Goal: Information Seeking & Learning: Learn about a topic

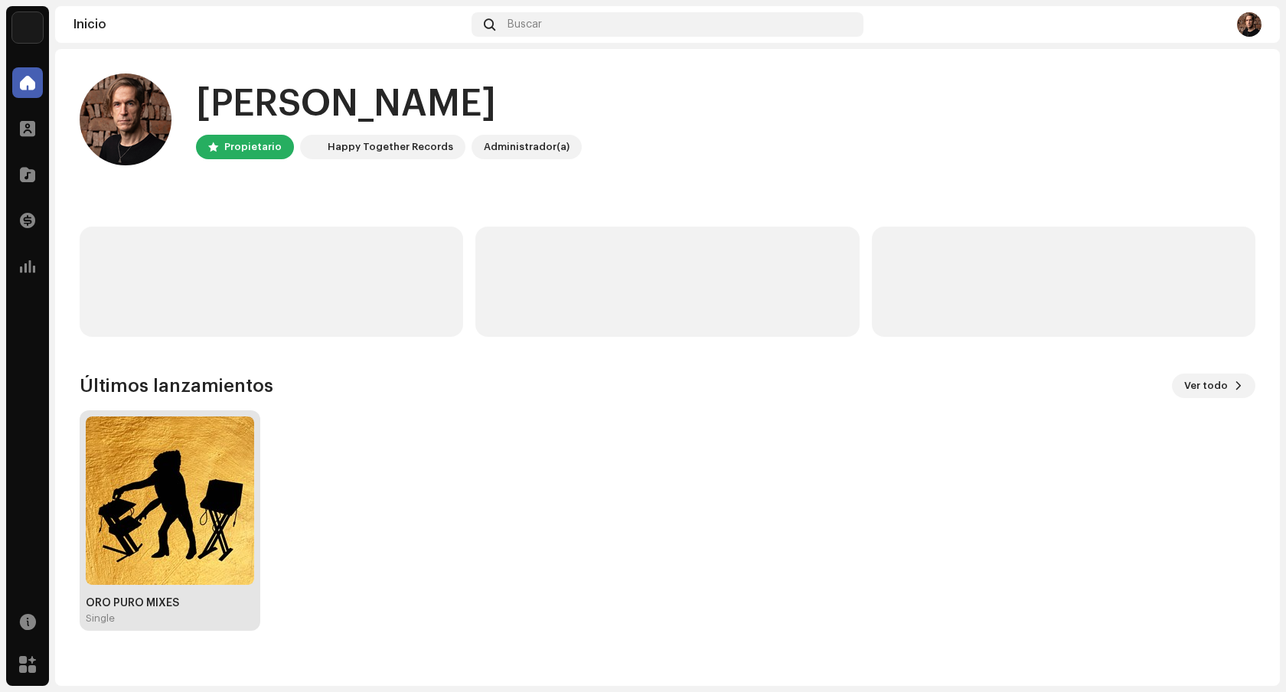
click at [203, 498] on img at bounding box center [170, 500] width 168 height 168
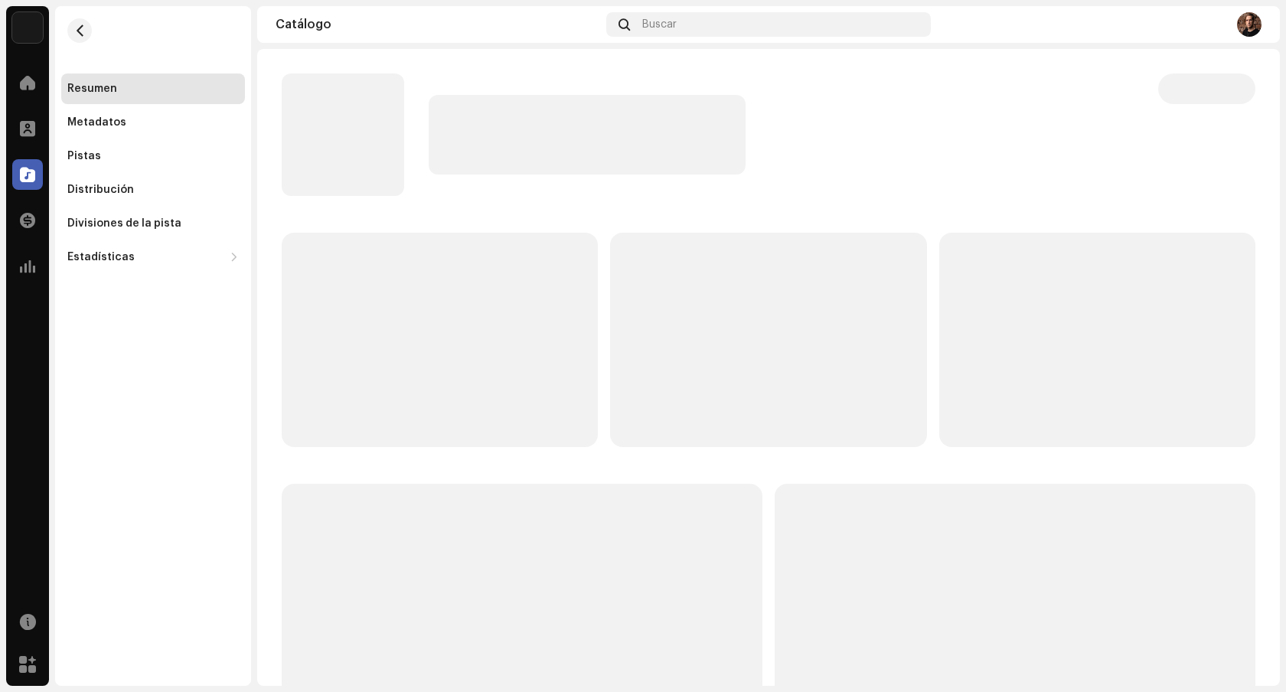
click at [203, 498] on div "Resumen Metadatos Pistas Distribución Divisiones de la pista Estadísticas Consu…" at bounding box center [153, 346] width 196 height 680
click at [171, 126] on div "Metadatos" at bounding box center [152, 122] width 171 height 12
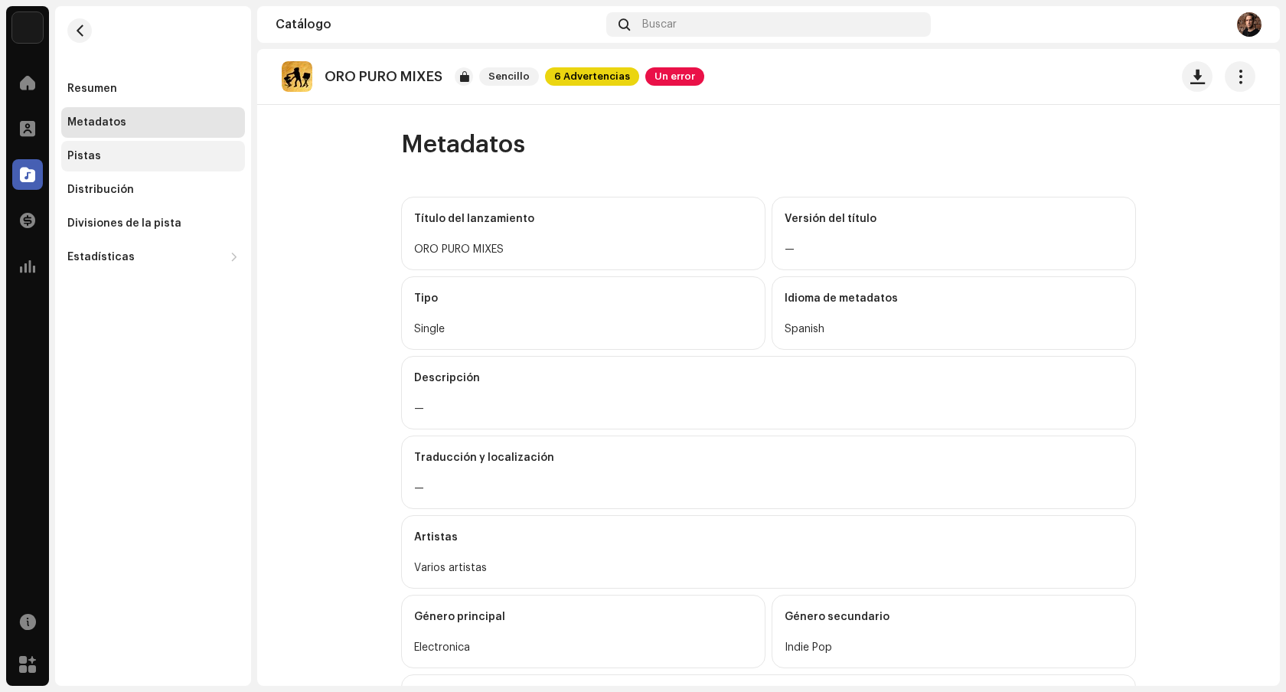
click at [116, 149] on div "Pistas" at bounding box center [153, 156] width 184 height 31
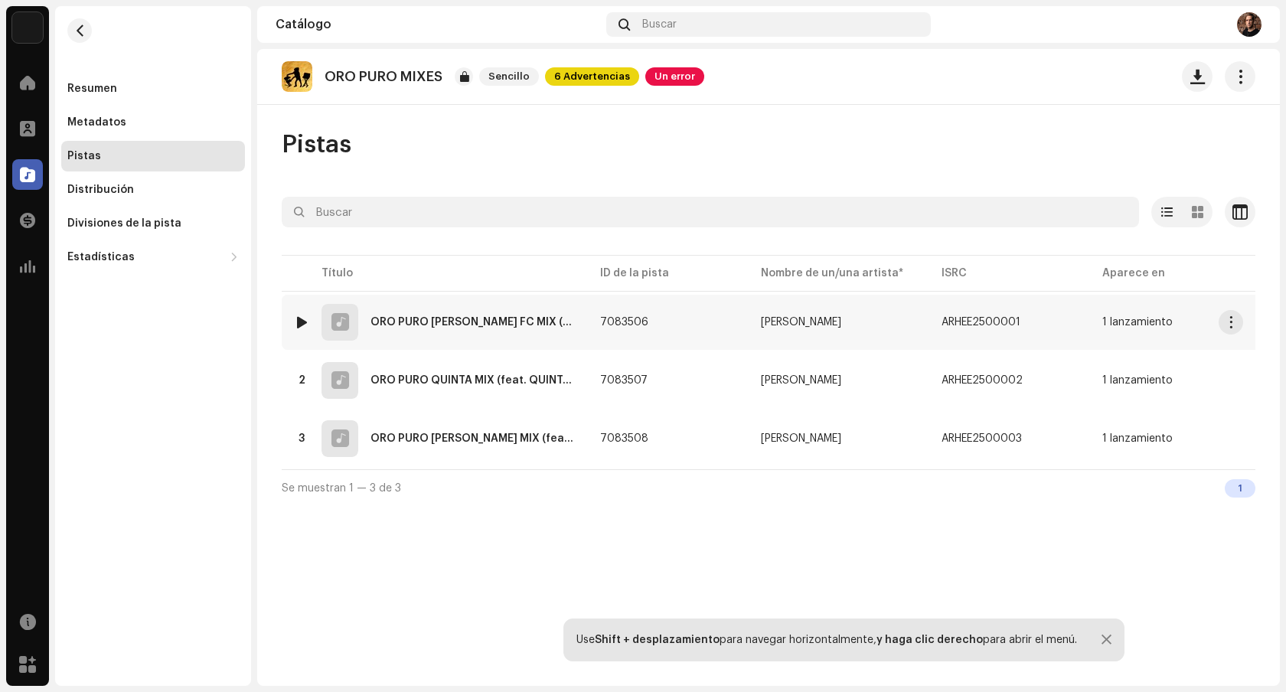
click at [552, 323] on div "ORO PURO [PERSON_NAME] FC MIX (feat. [PERSON_NAME] FC) [REMIX]" at bounding box center [472, 322] width 205 height 11
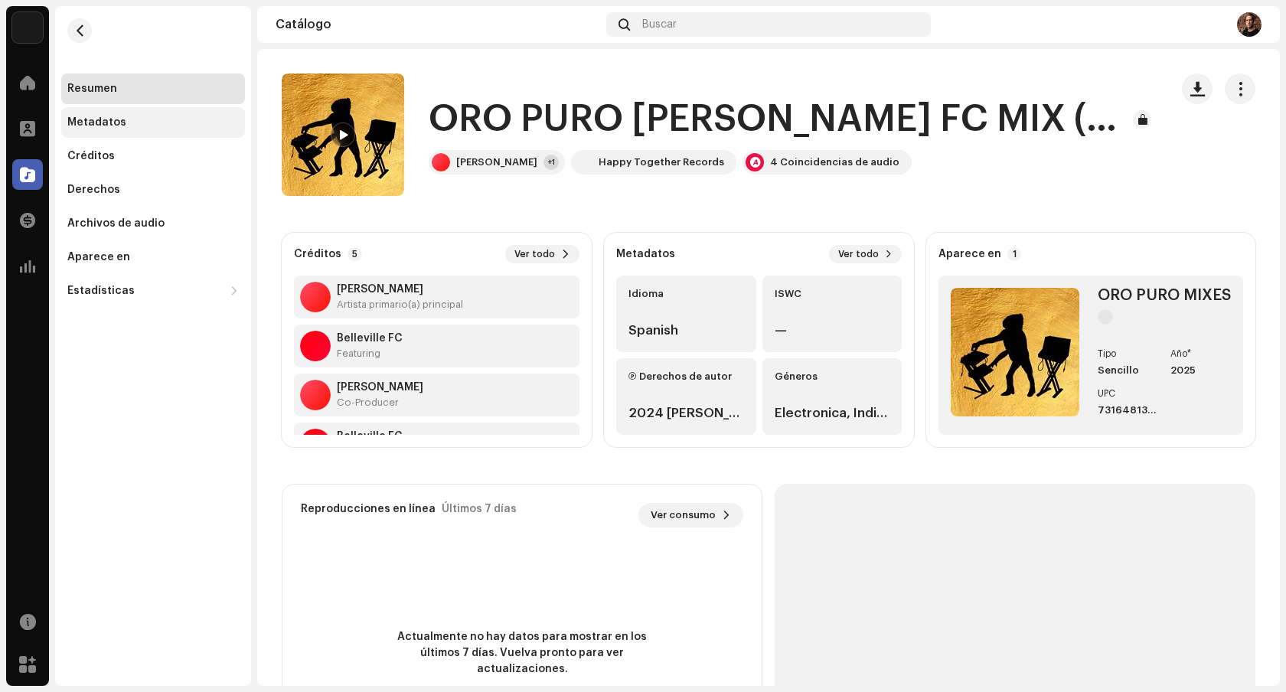
click at [103, 127] on div "Metadatos" at bounding box center [96, 122] width 59 height 12
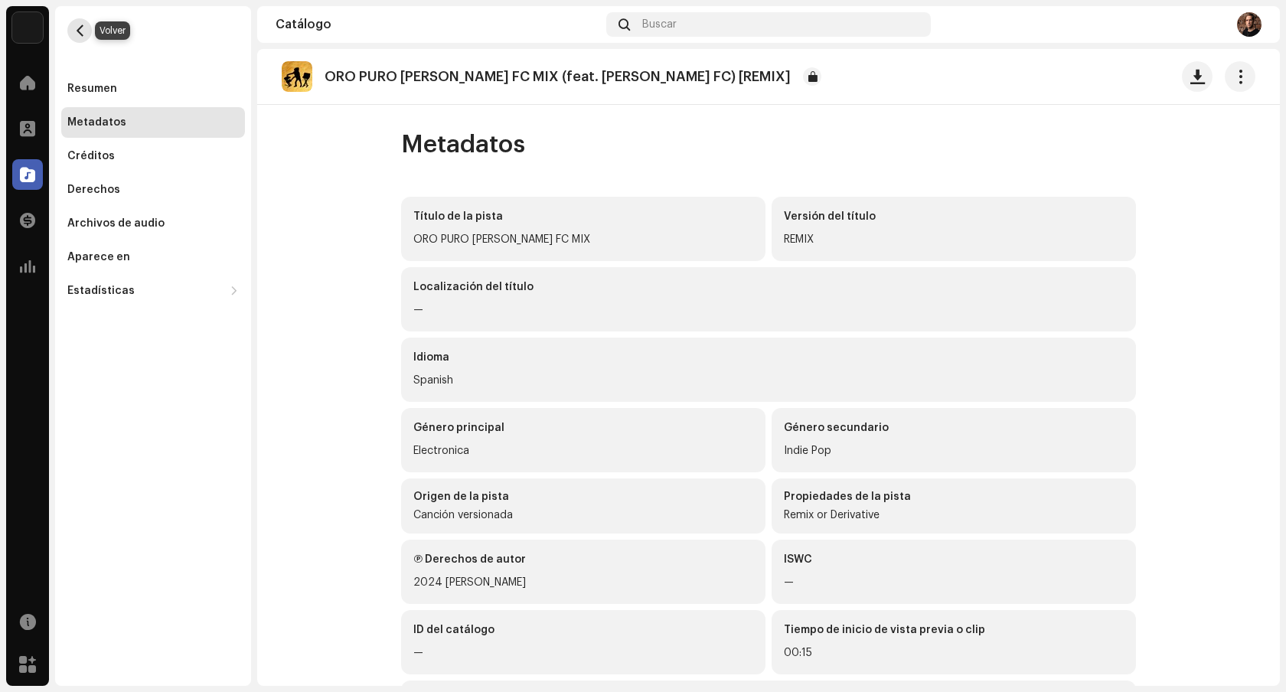
click at [83, 31] on span "button" at bounding box center [79, 30] width 11 height 12
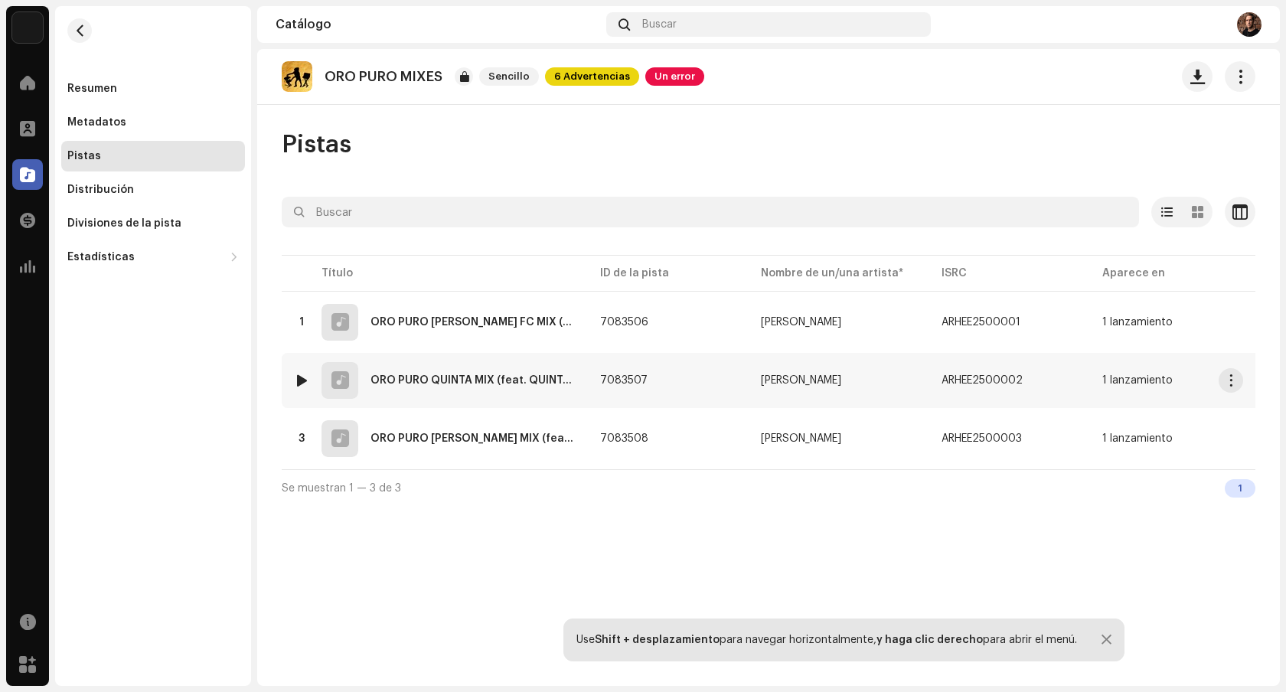
click at [436, 389] on div "2 ORO PURO QUINTA MIX (feat. QUINTA) [REMIX]" at bounding box center [435, 380] width 282 height 37
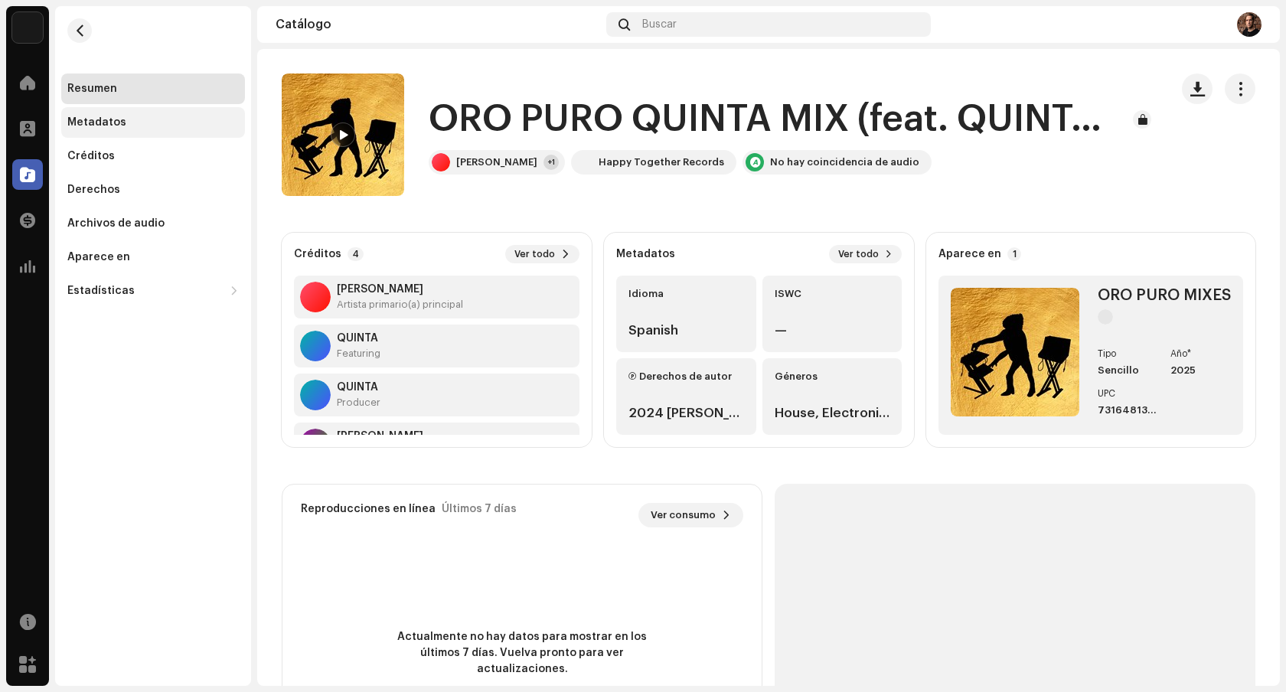
click at [92, 122] on div "Metadatos" at bounding box center [96, 122] width 59 height 12
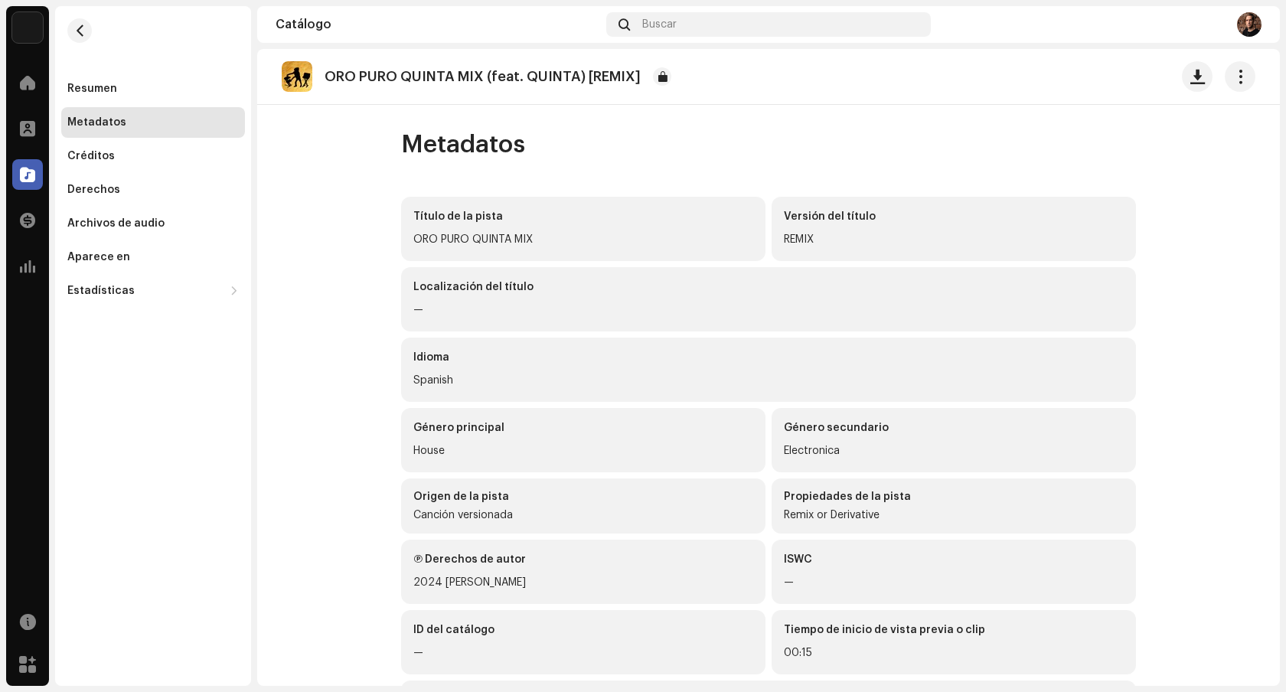
click at [89, 40] on re-m-nav-back at bounding box center [79, 39] width 37 height 67
click at [78, 34] on span "button" at bounding box center [79, 30] width 11 height 12
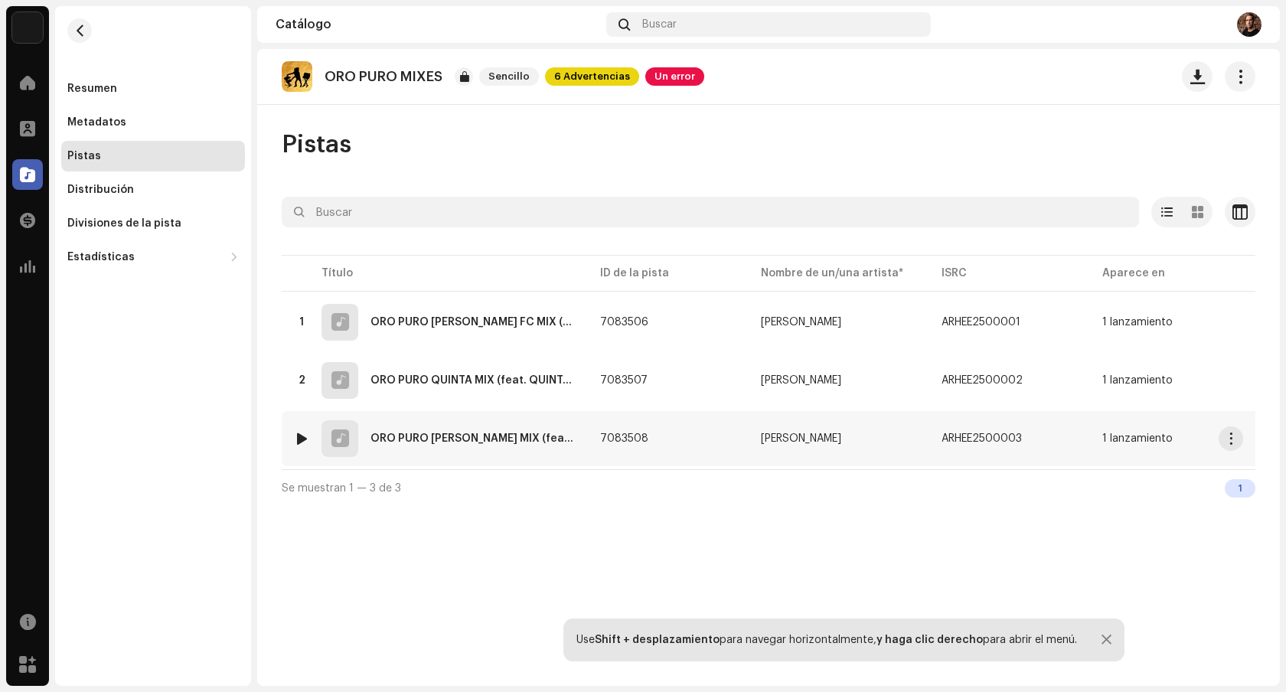
click at [427, 420] on div "3 ORO PURO [PERSON_NAME] MIX (feat. [PERSON_NAME]) [REMIX]" at bounding box center [435, 438] width 282 height 37
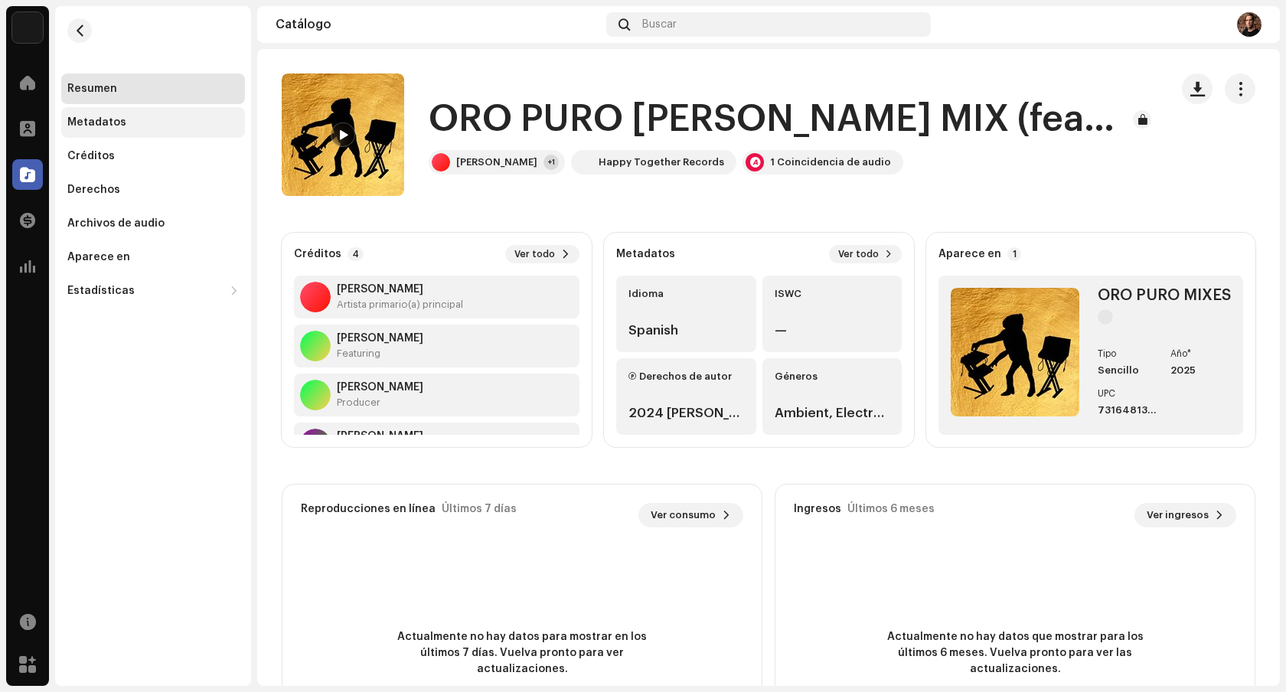
click at [90, 127] on div "Metadatos" at bounding box center [96, 122] width 59 height 12
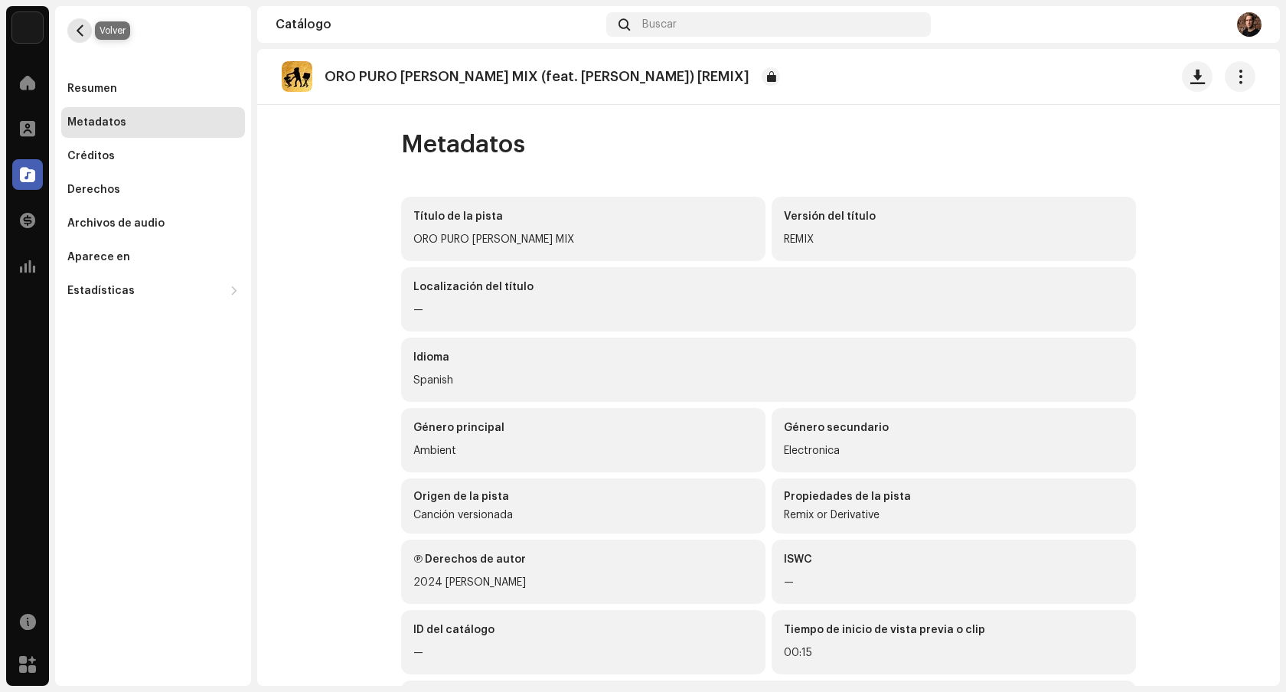
click at [80, 31] on span "button" at bounding box center [79, 30] width 11 height 12
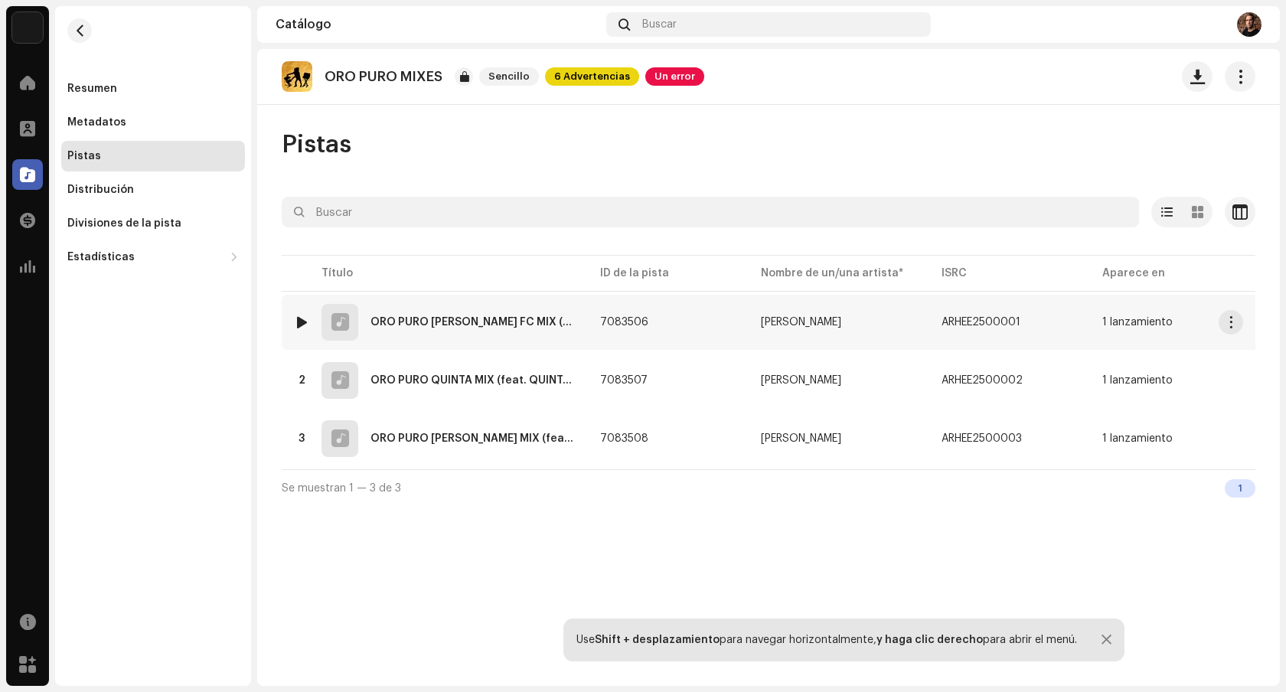
click at [427, 317] on div "ORO PURO [PERSON_NAME] FC MIX (feat. [PERSON_NAME] FC) [REMIX]" at bounding box center [472, 322] width 205 height 11
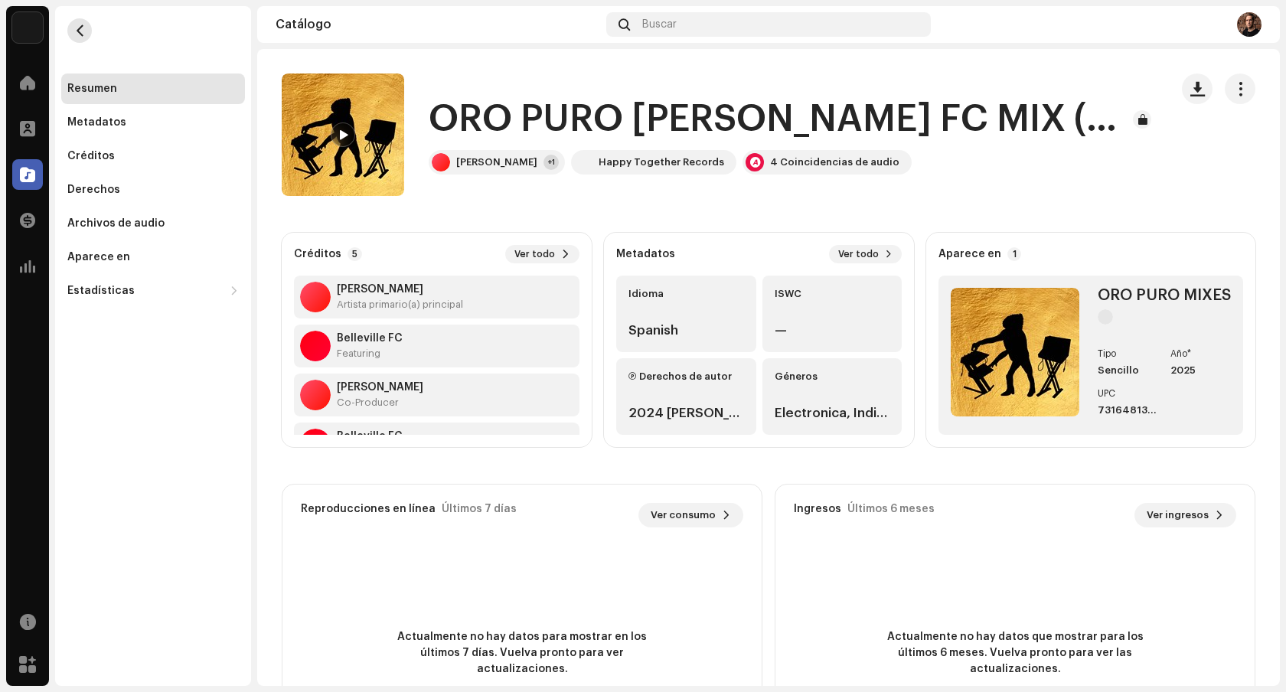
click at [67, 29] on button "button" at bounding box center [79, 30] width 24 height 24
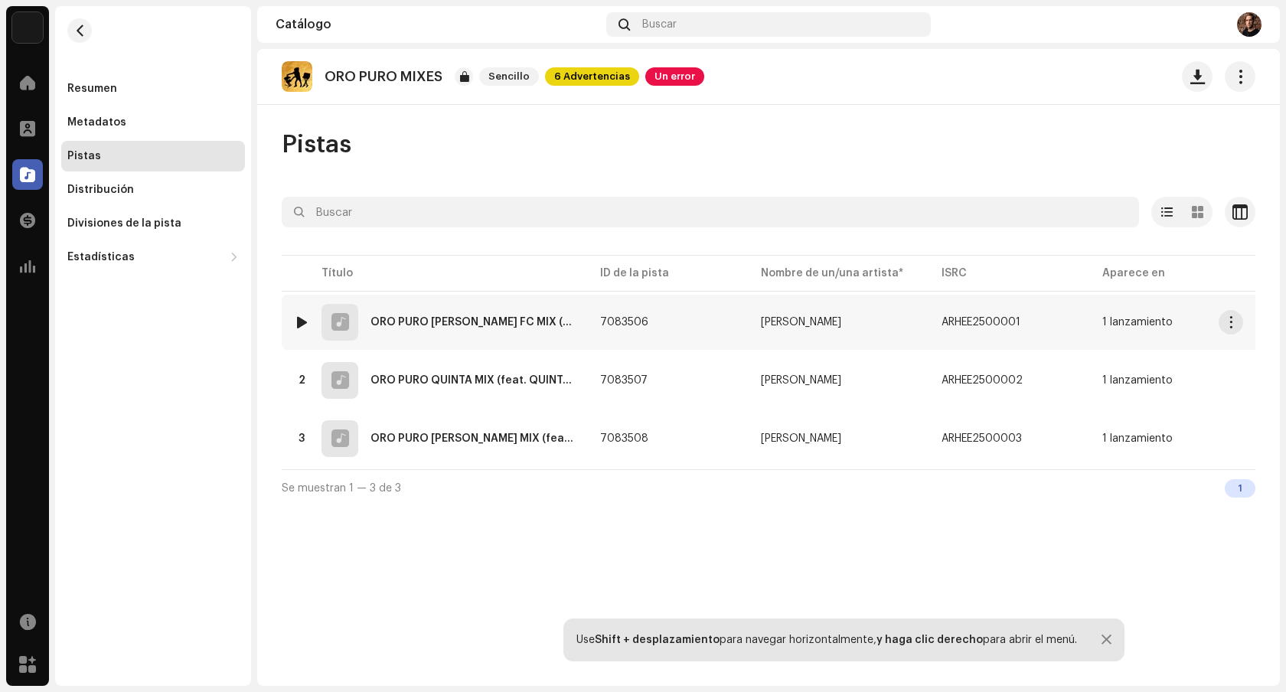
click at [413, 315] on div "1 ORO PURO [PERSON_NAME] FC MIX (feat. [PERSON_NAME] FC) [REMIX]" at bounding box center [435, 322] width 282 height 37
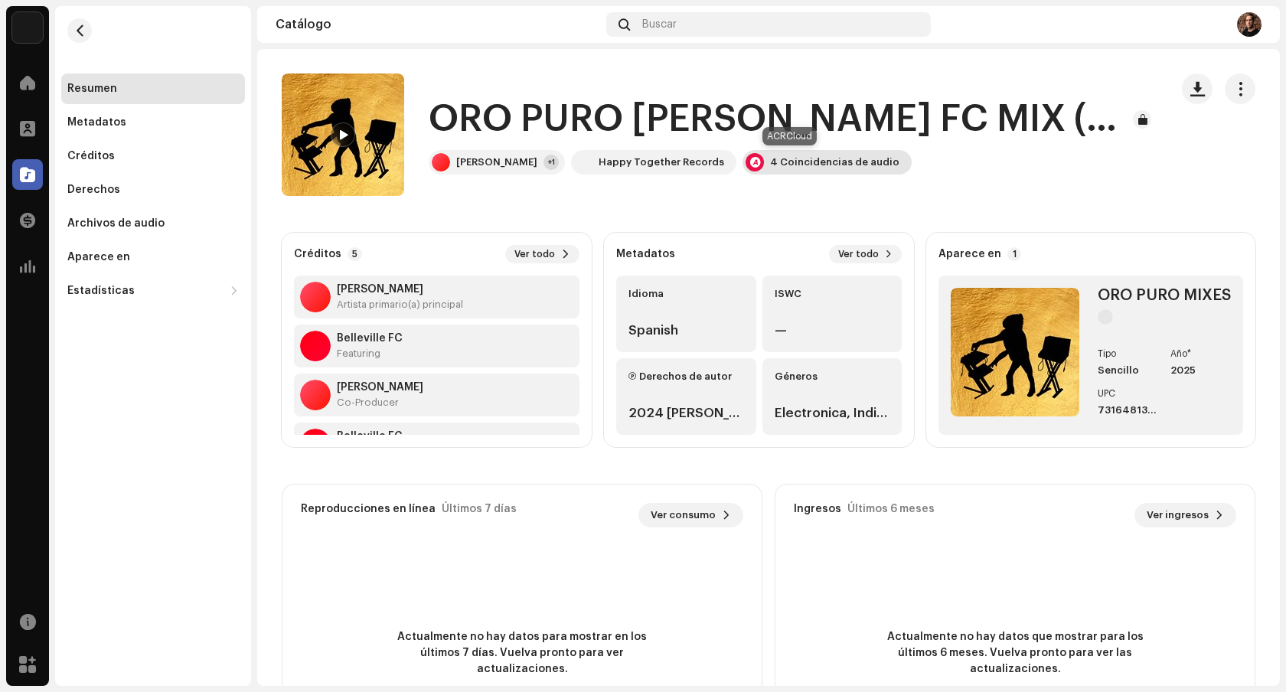
click at [770, 163] on div "4 Coincidencias de audio" at bounding box center [834, 162] width 129 height 12
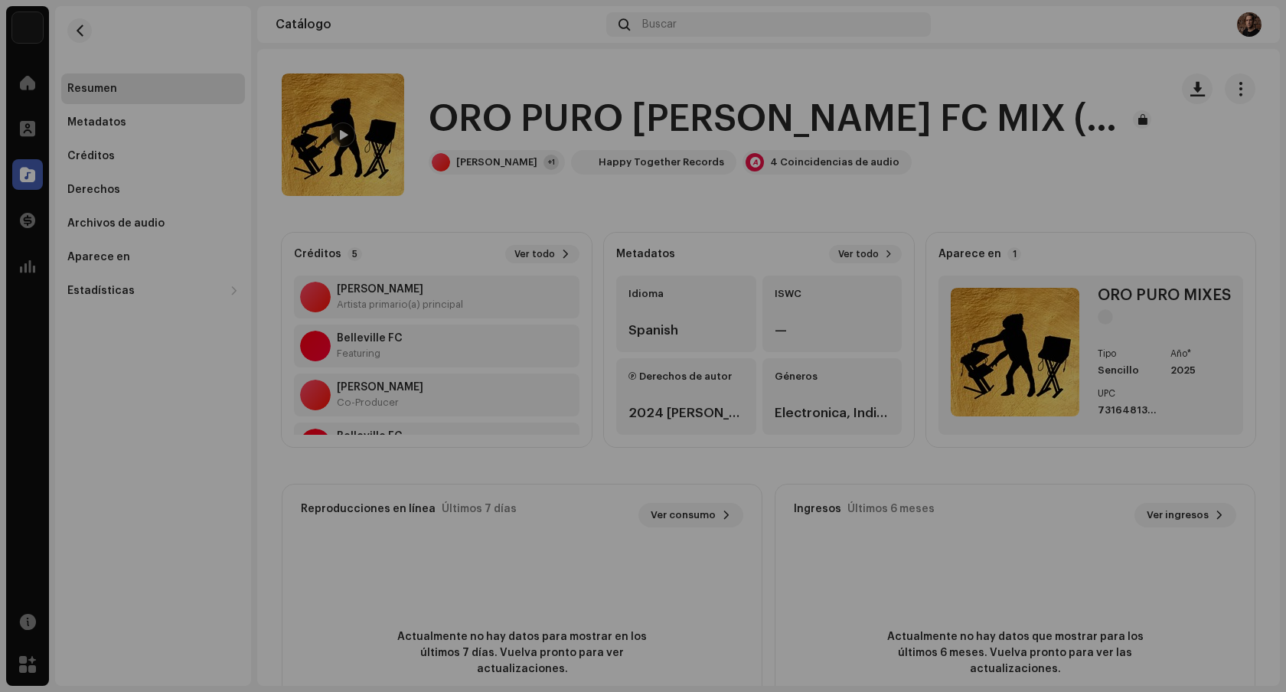
click at [896, 188] on div "Reconocimiento de audio por Remezclas o muestras 4 Todos los resultados requier…" at bounding box center [643, 346] width 1286 height 692
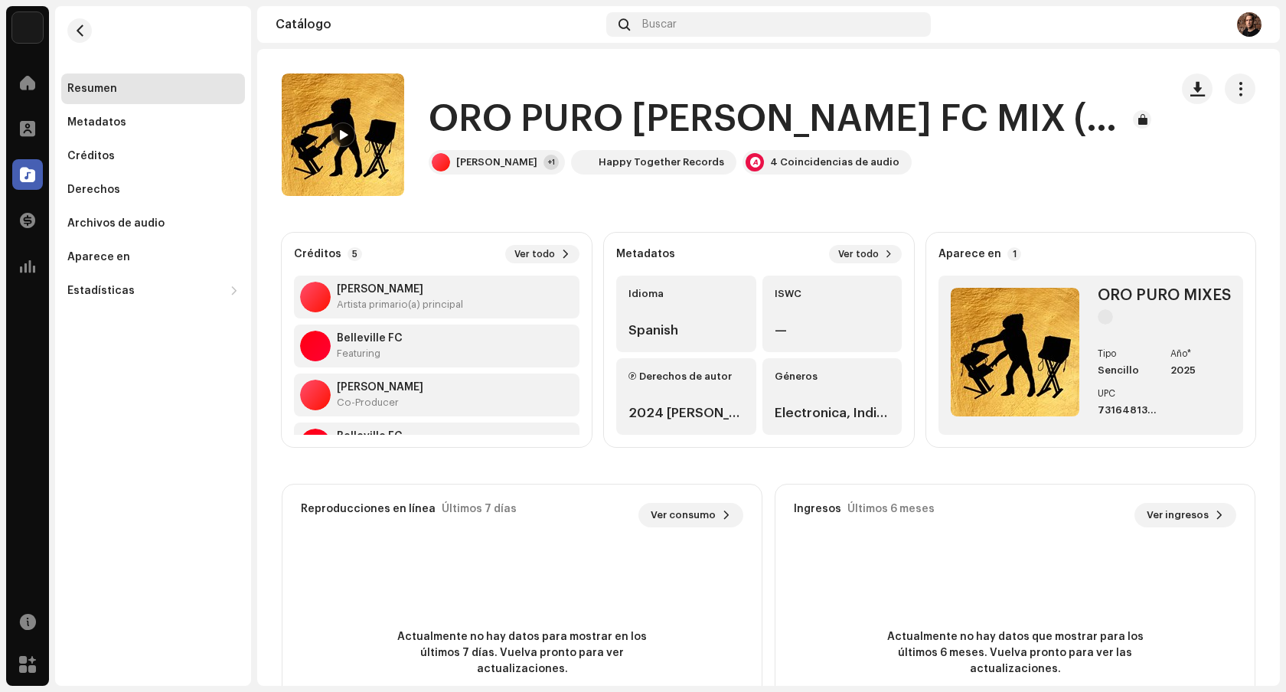
click at [187, 84] on div "Resumen" at bounding box center [152, 89] width 171 height 12
click at [74, 32] on span "button" at bounding box center [79, 30] width 11 height 12
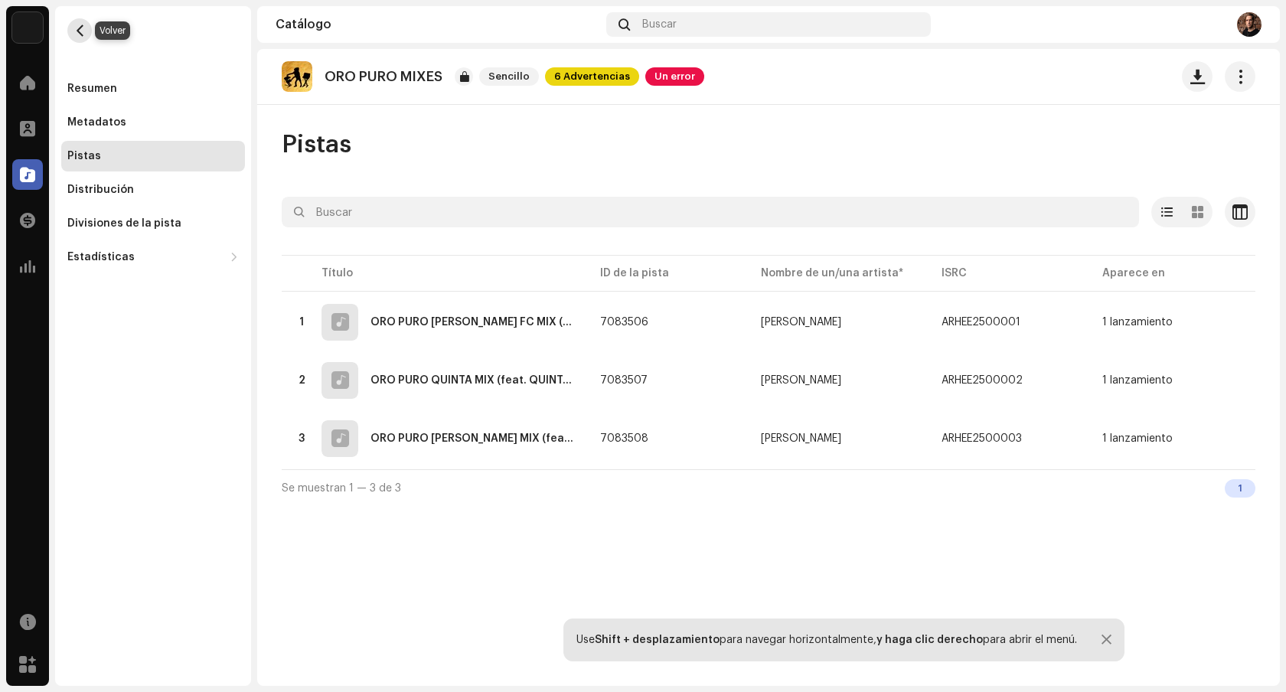
click at [78, 33] on span "button" at bounding box center [79, 30] width 11 height 12
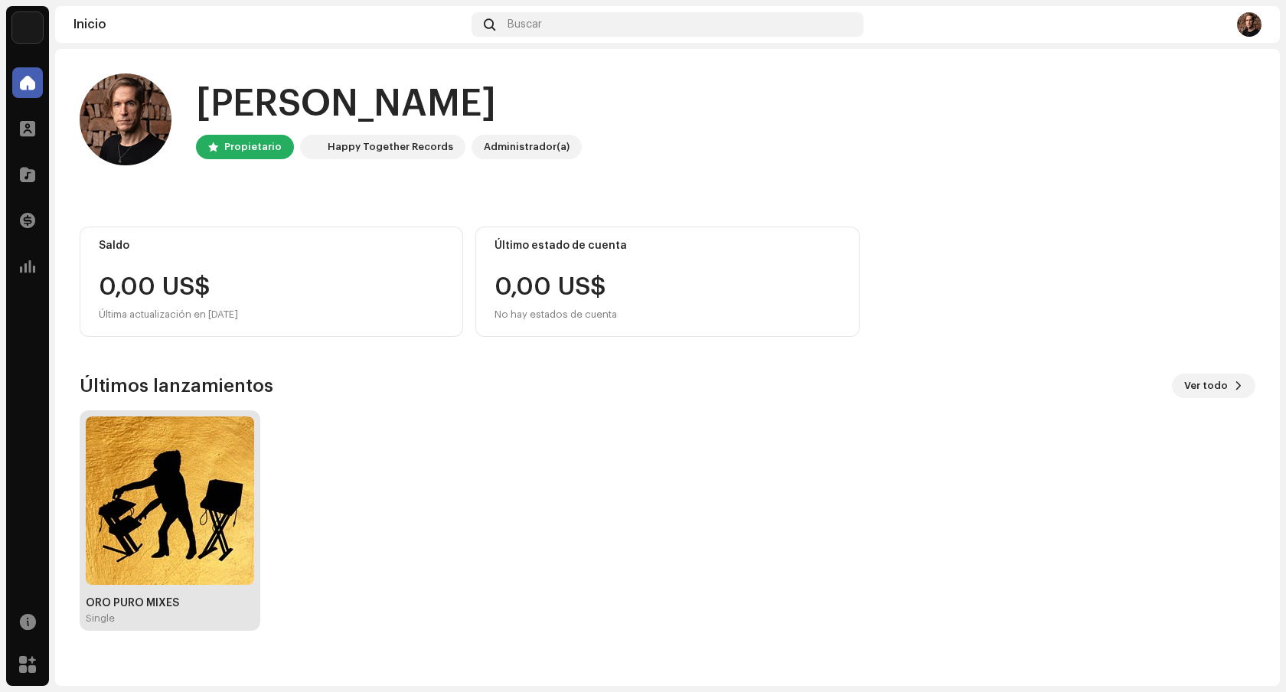
click at [198, 432] on img at bounding box center [170, 500] width 168 height 168
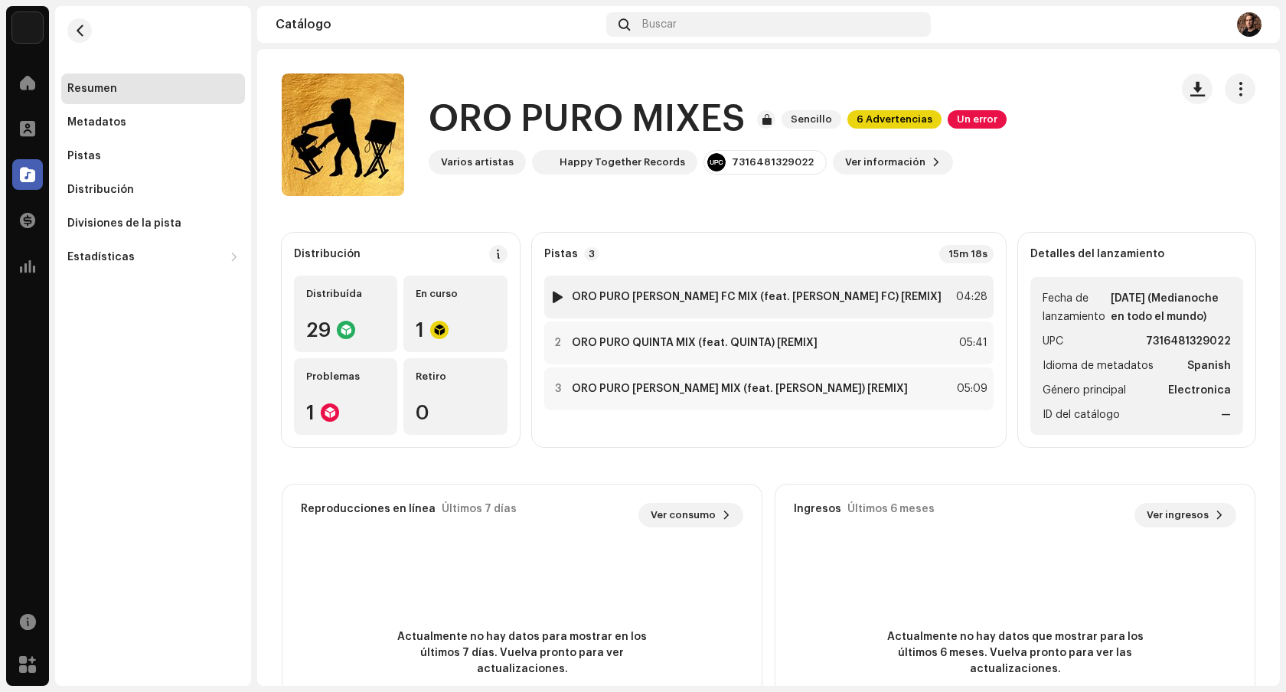
click at [805, 292] on strong "ORO PURO [PERSON_NAME] FC MIX (feat. [PERSON_NAME] FC) [REMIX]" at bounding box center [757, 297] width 370 height 12
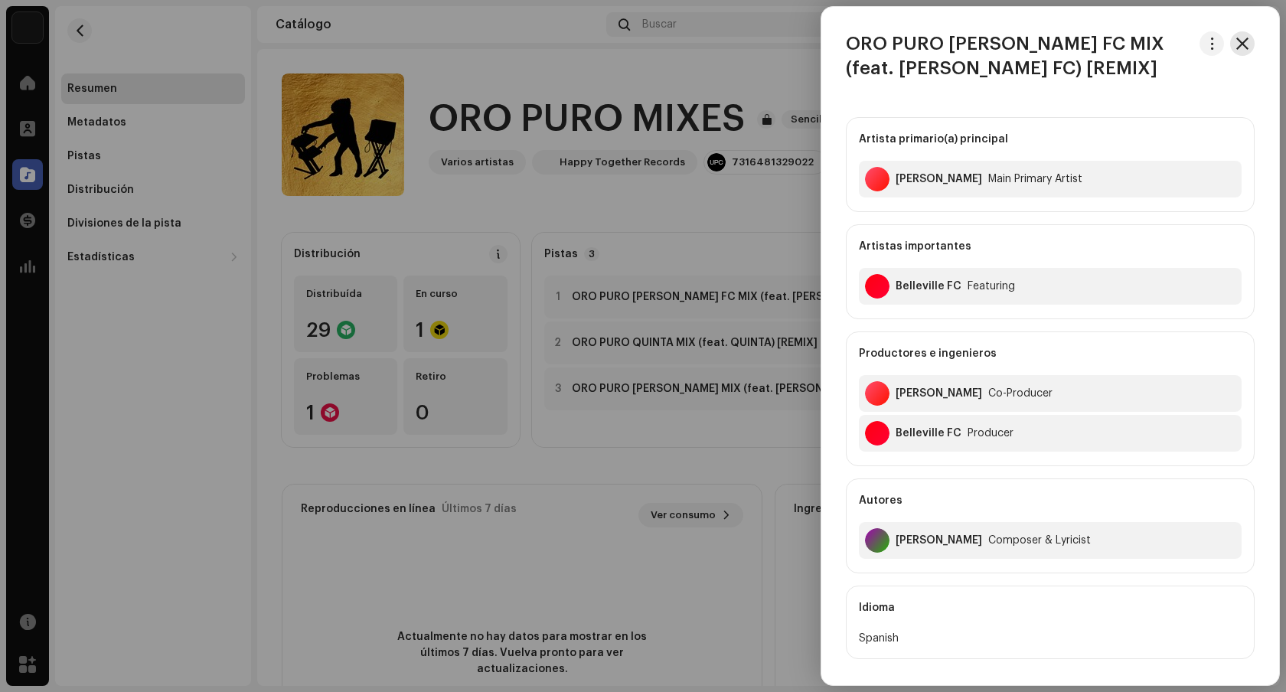
click at [1245, 44] on button "button" at bounding box center [1242, 43] width 24 height 24
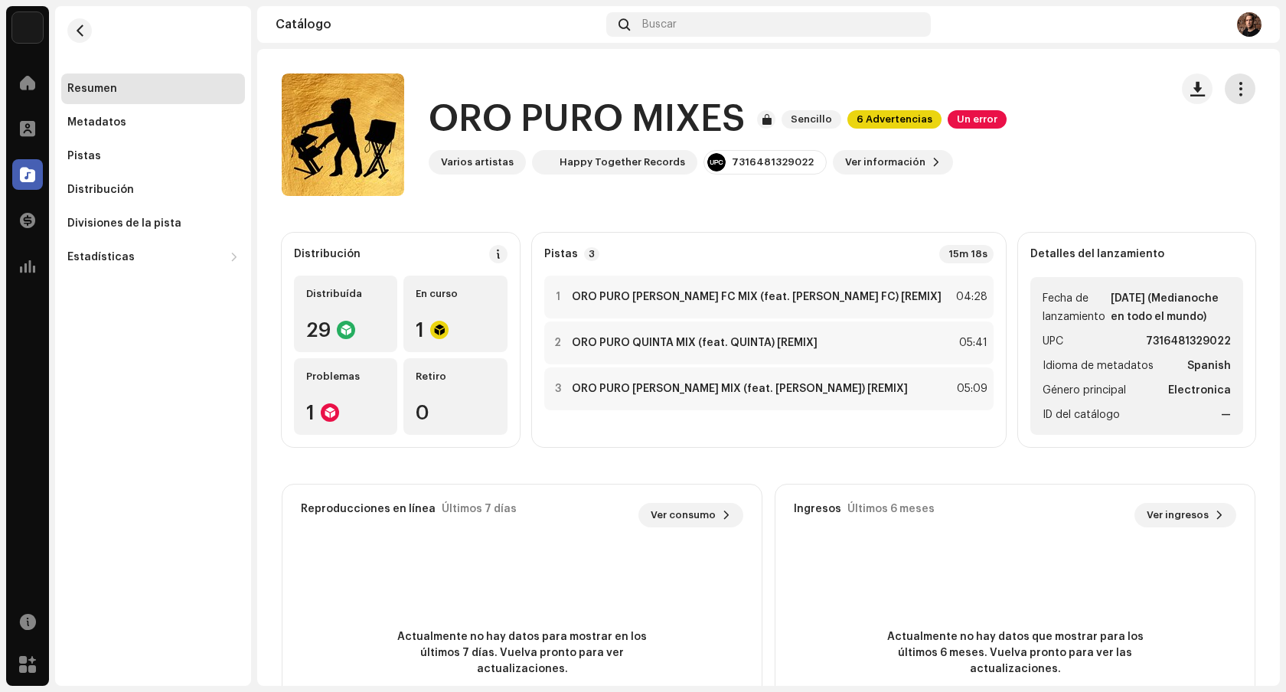
click at [1235, 90] on span "button" at bounding box center [1240, 89] width 15 height 12
click at [152, 92] on div "Resumen" at bounding box center [152, 89] width 171 height 12
click at [112, 156] on div "Pistas" at bounding box center [152, 156] width 171 height 12
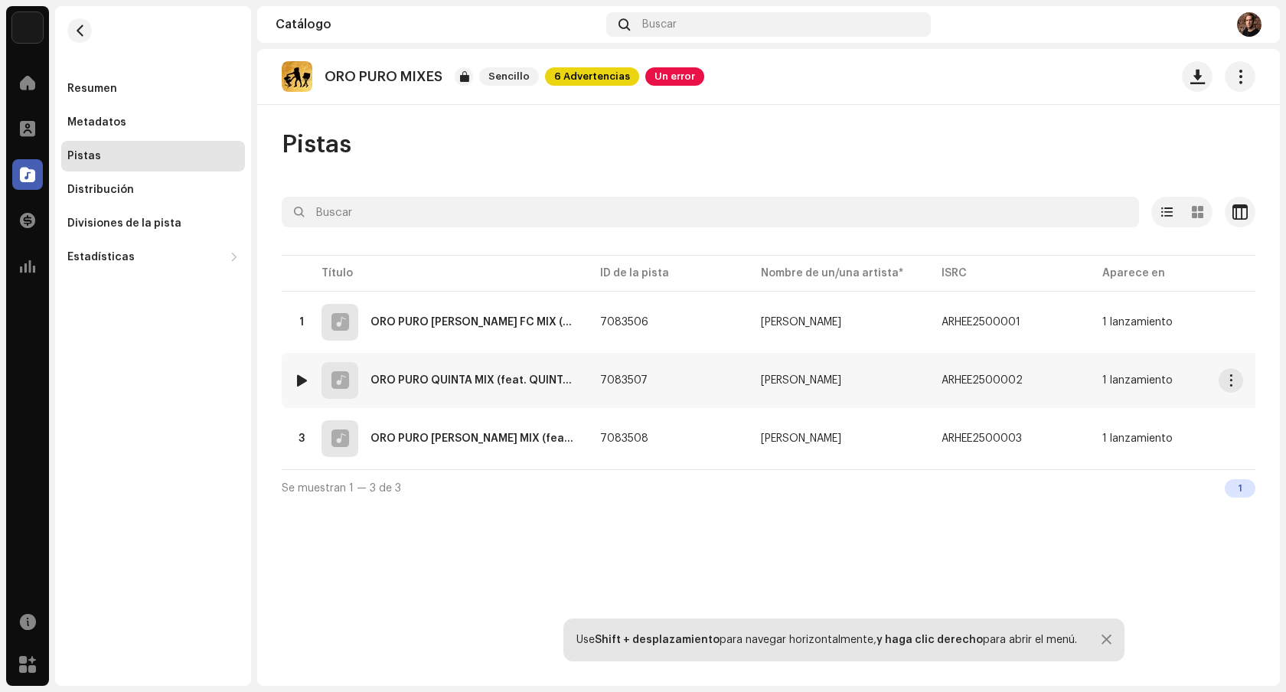
click at [508, 382] on div "ORO PURO QUINTA MIX (feat. QUINTA) [REMIX]" at bounding box center [472, 380] width 205 height 11
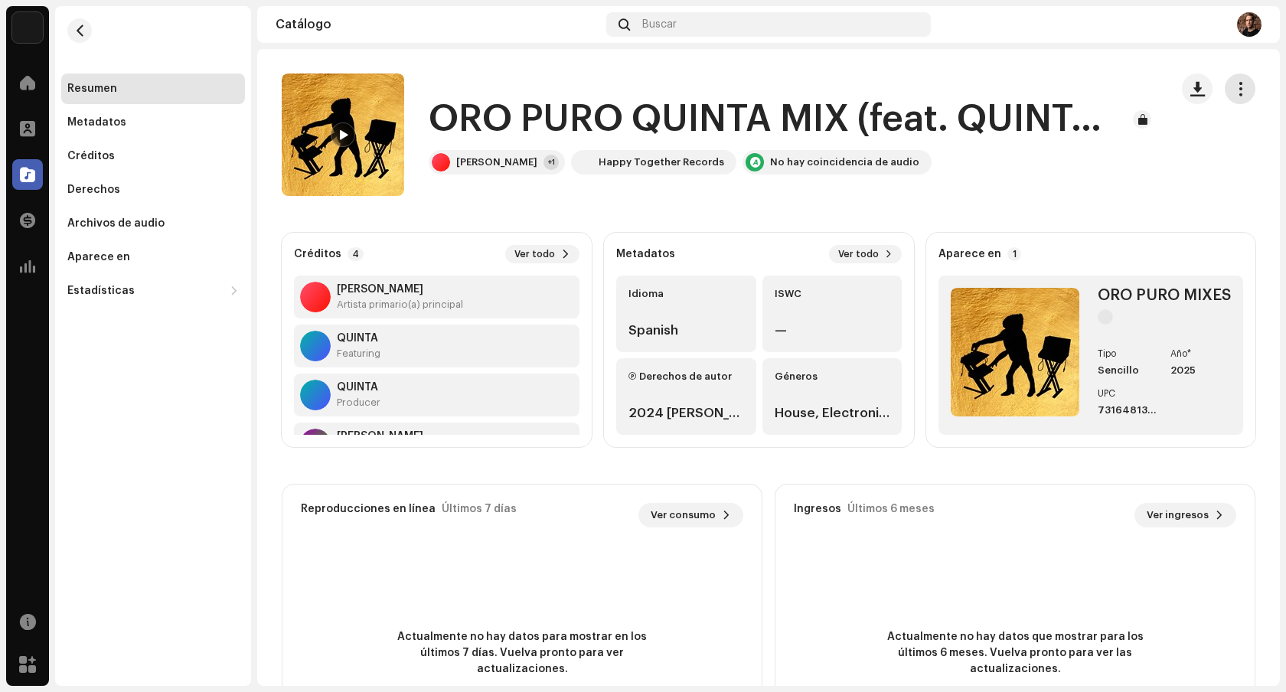
click at [1233, 90] on span "button" at bounding box center [1240, 89] width 15 height 12
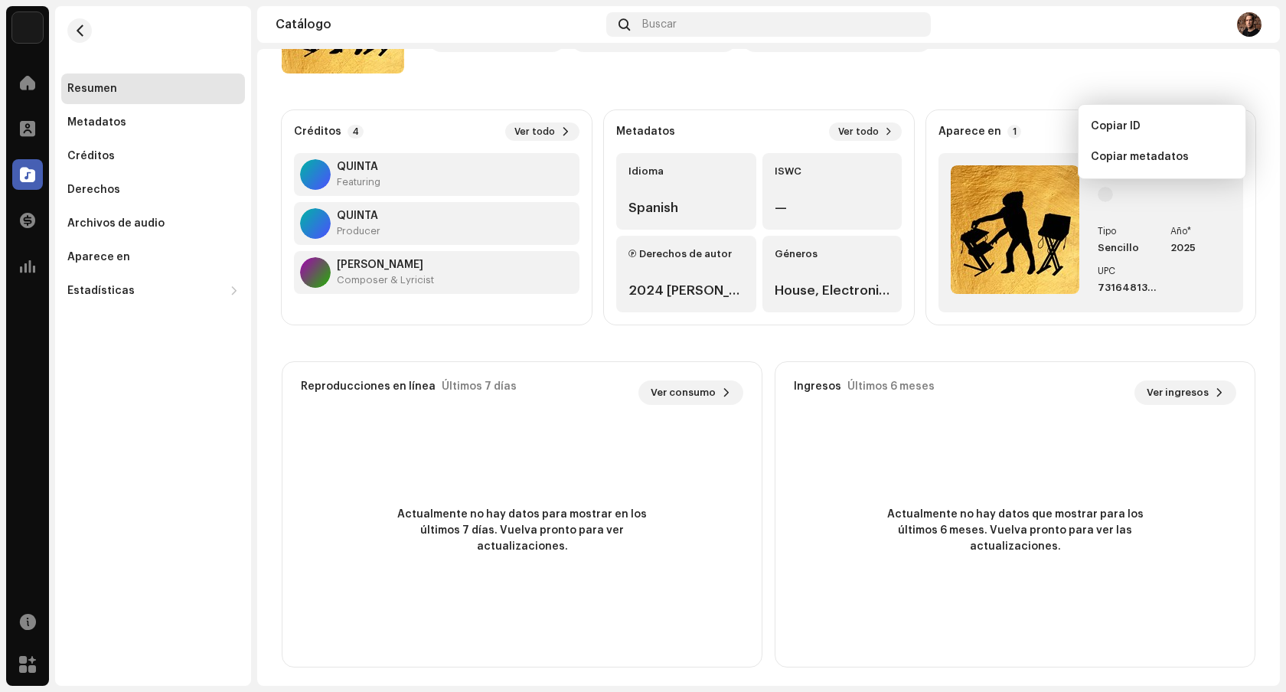
scroll to position [129, 0]
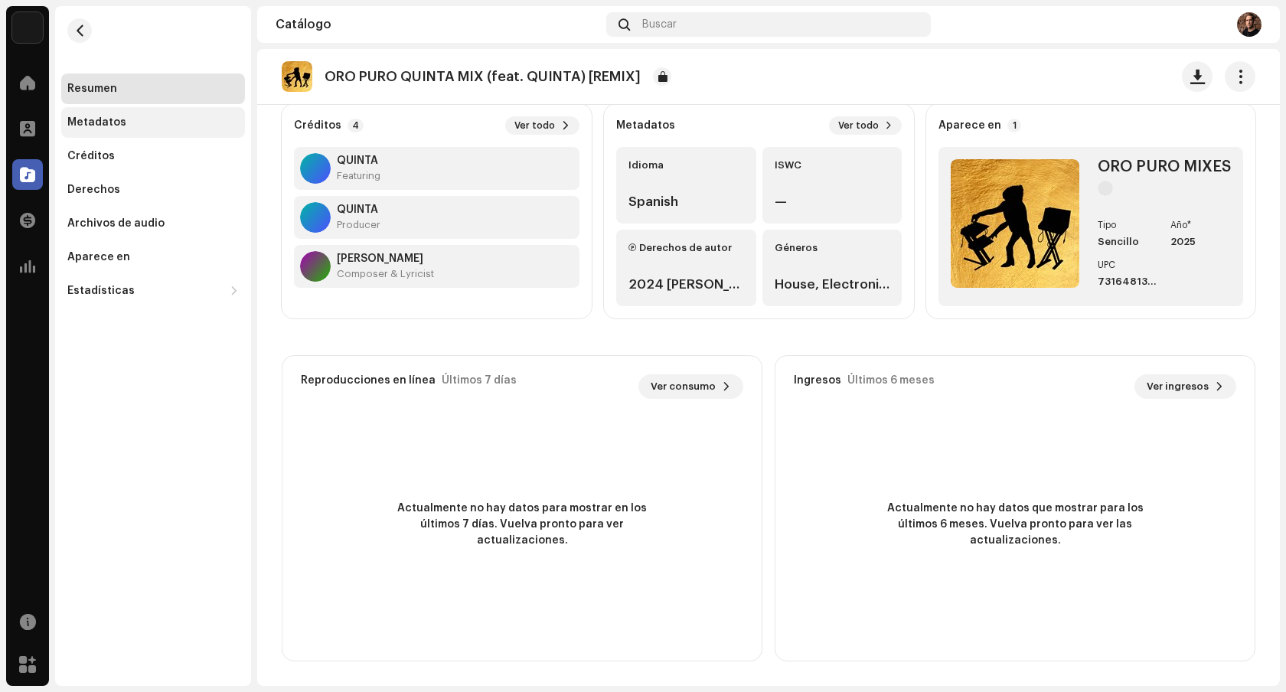
click at [98, 126] on div "Metadatos" at bounding box center [96, 122] width 59 height 12
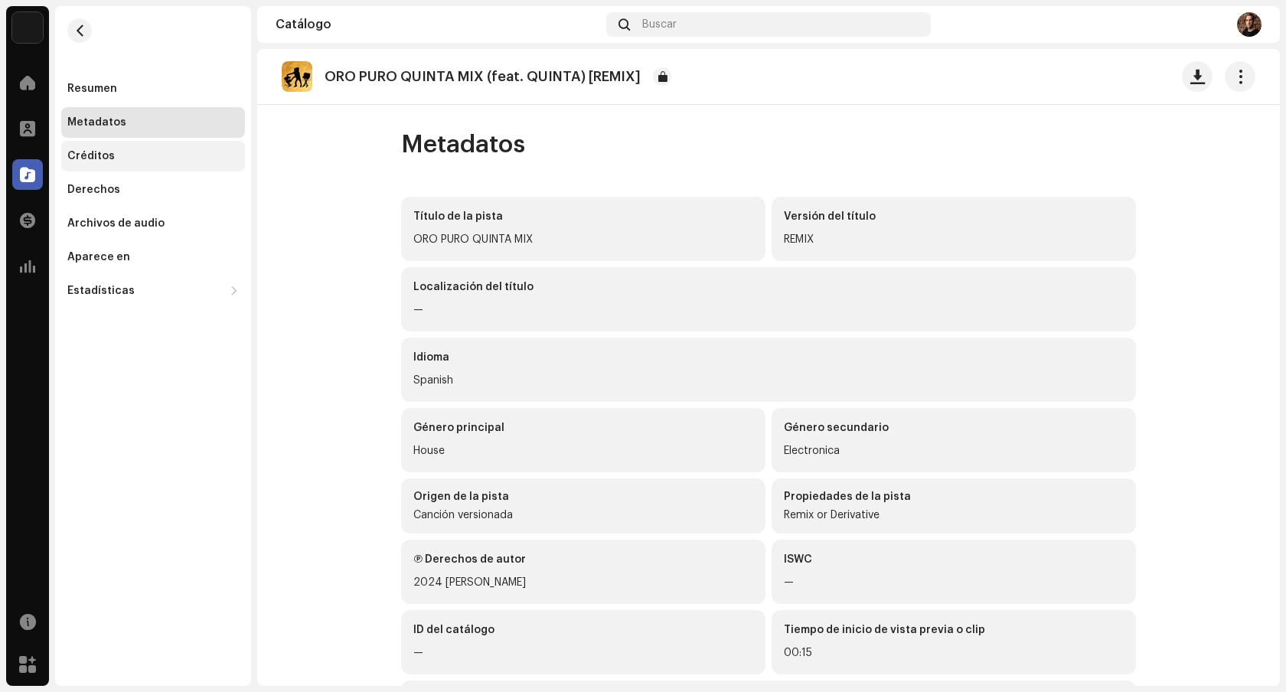
click at [100, 148] on div "Créditos" at bounding box center [153, 156] width 184 height 31
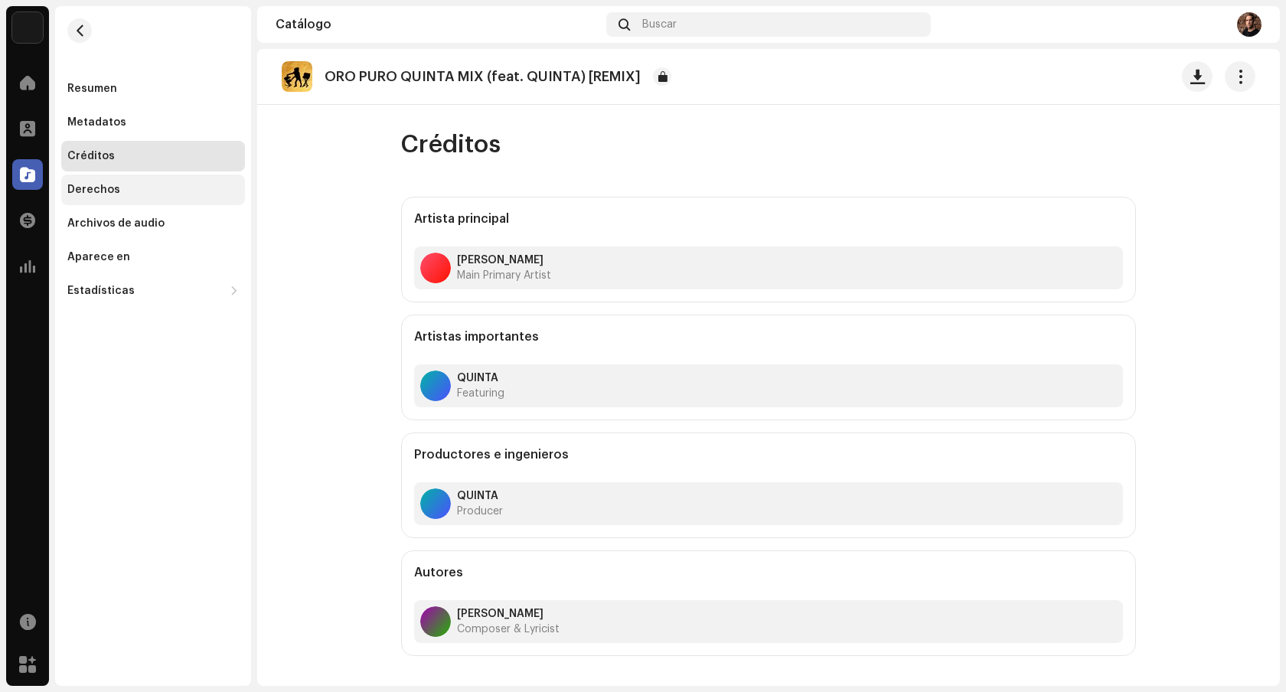
click at [109, 188] on div "Derechos" at bounding box center [93, 190] width 53 height 12
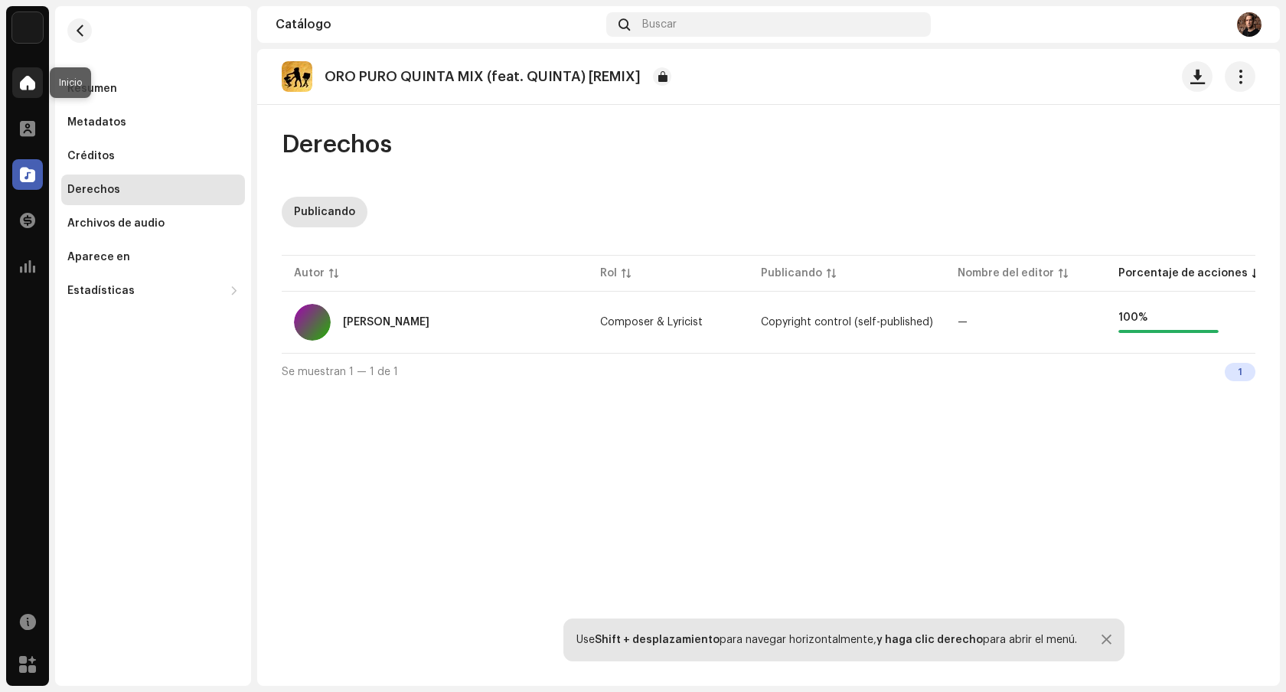
click at [30, 93] on div at bounding box center [27, 82] width 31 height 31
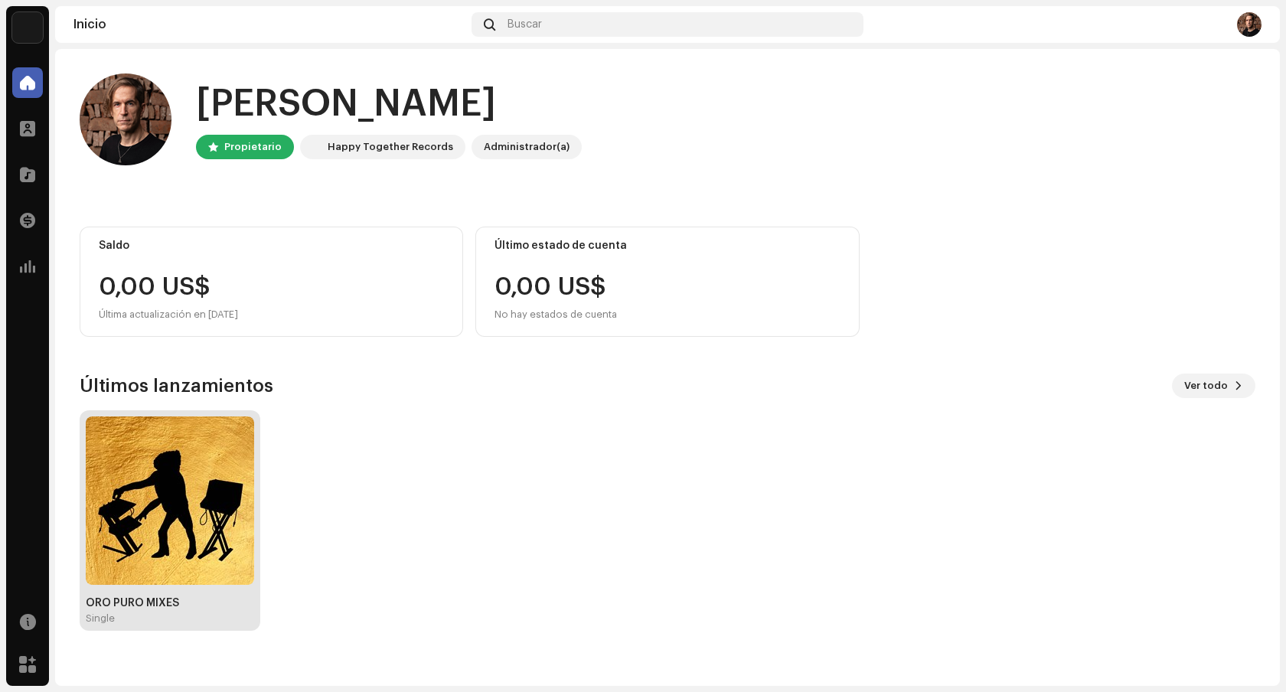
click at [188, 496] on img at bounding box center [170, 500] width 168 height 168
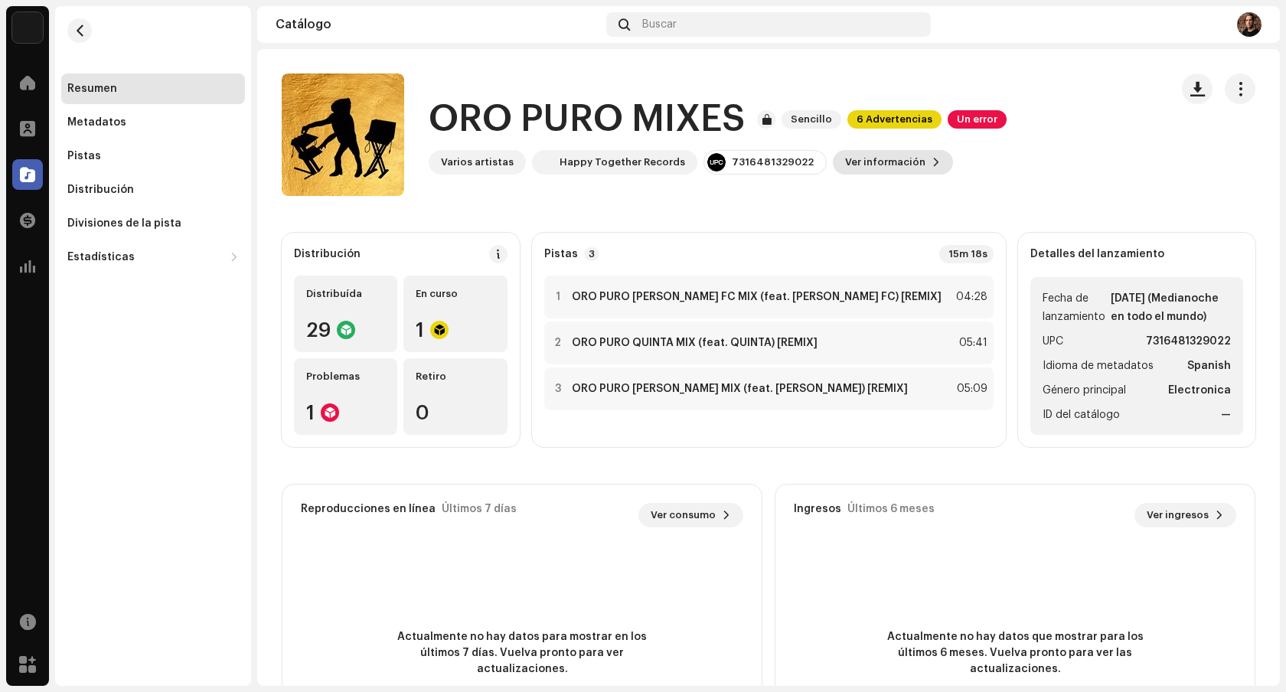
click at [863, 158] on span "Ver información" at bounding box center [885, 162] width 80 height 31
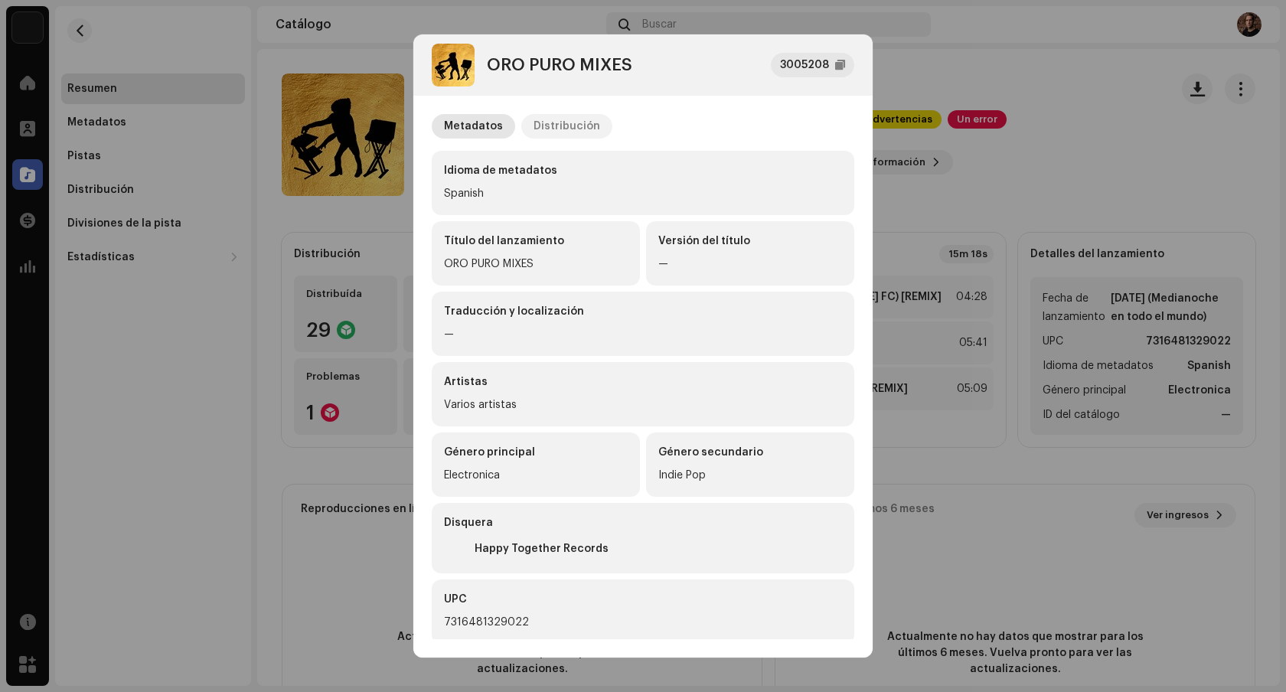
click at [575, 131] on div "Distribución" at bounding box center [567, 126] width 67 height 24
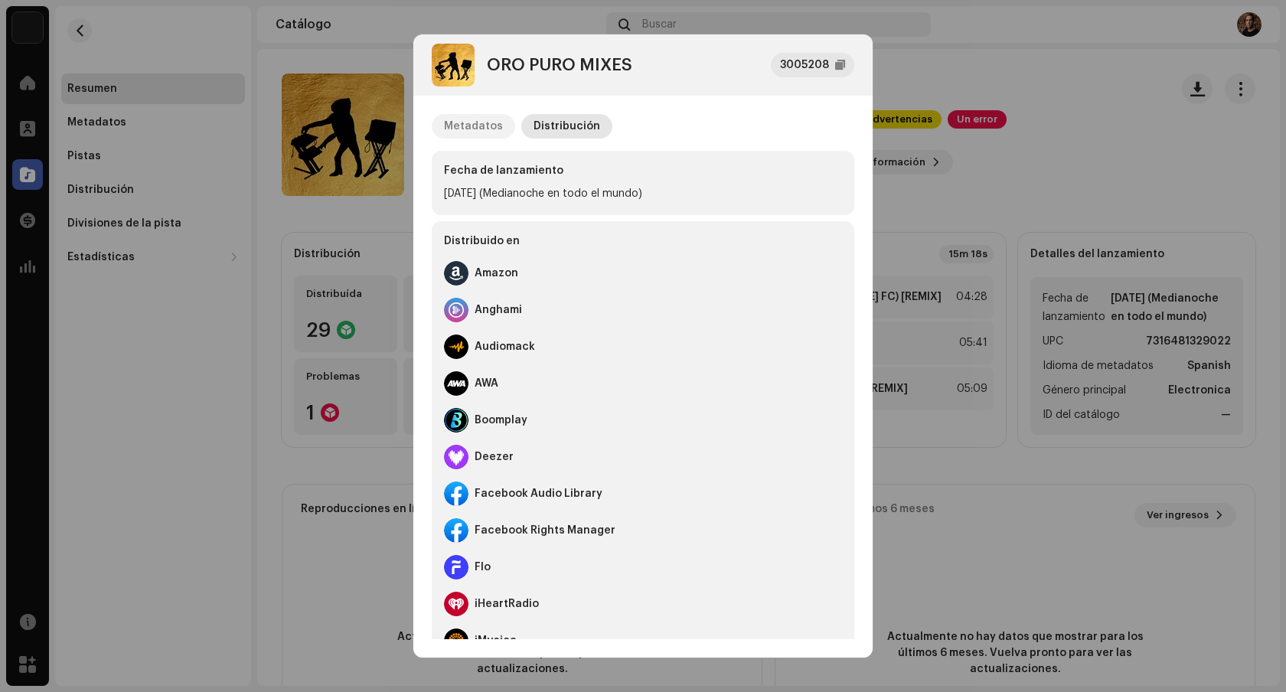
click at [483, 129] on div "Metadatos" at bounding box center [473, 126] width 59 height 24
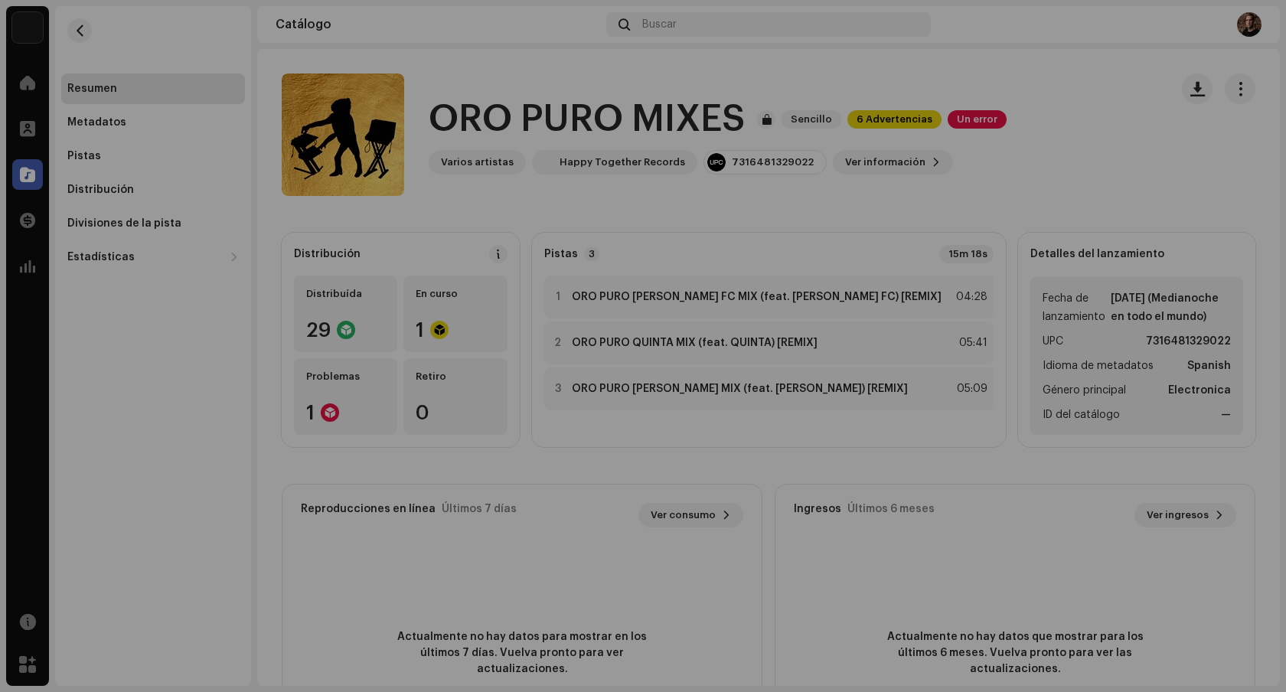
click at [184, 93] on div "ORO PURO MIXES 3005208 Metadatos Distribución Idioma de metadatos Spanish Títul…" at bounding box center [643, 346] width 1286 height 692
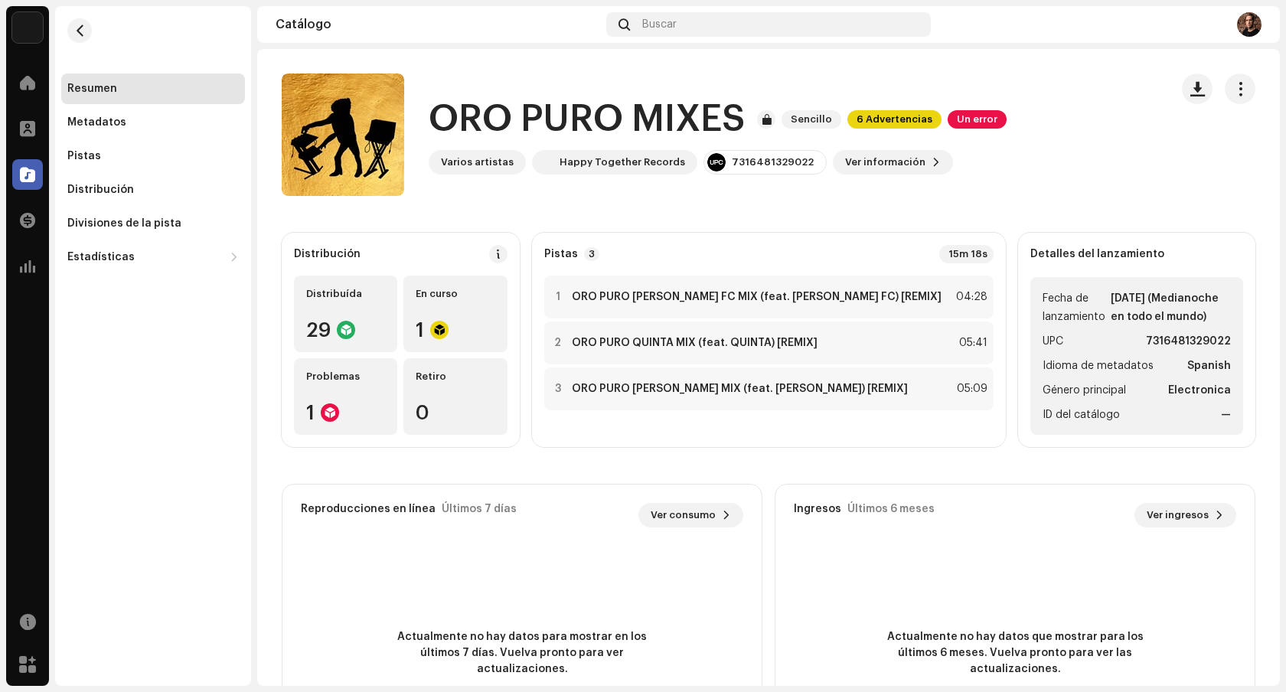
click at [165, 93] on div "Resumen" at bounding box center [152, 89] width 171 height 12
click at [28, 124] on span at bounding box center [27, 128] width 15 height 12
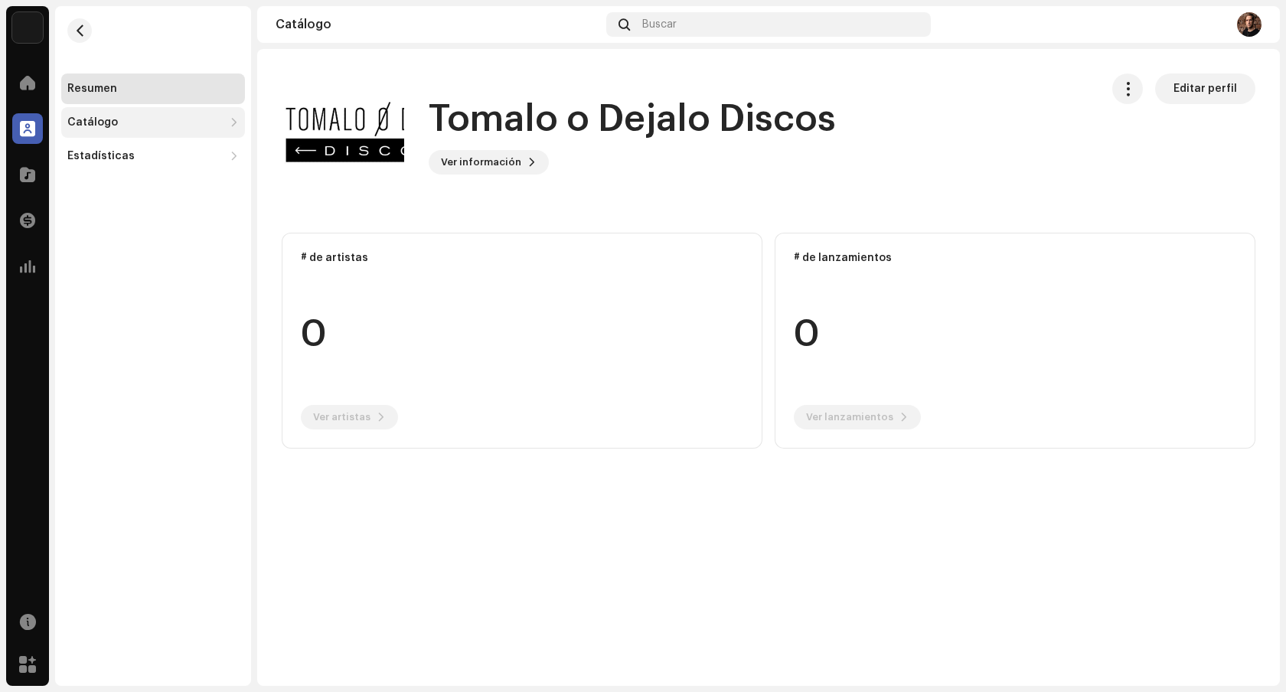
click at [157, 125] on div "Catálogo" at bounding box center [145, 122] width 156 height 12
click at [155, 150] on div "Lanzamientos" at bounding box center [155, 156] width 165 height 12
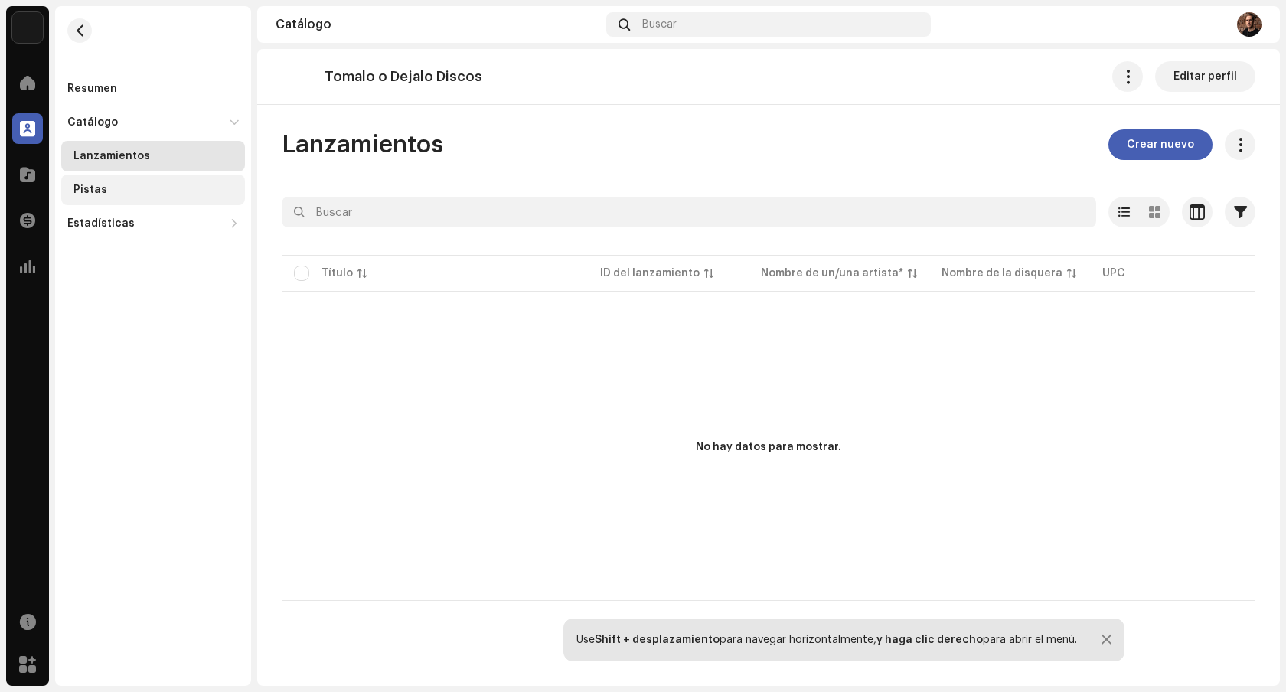
click at [155, 191] on div "Pistas" at bounding box center [155, 190] width 165 height 12
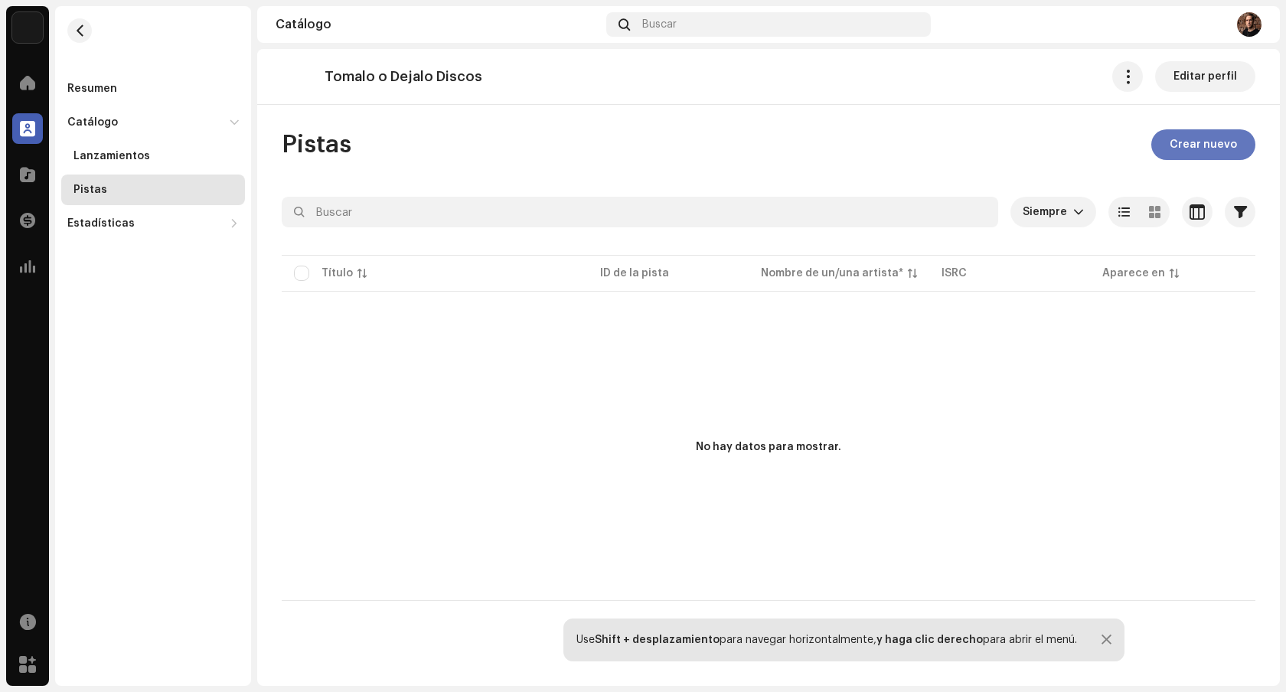
click at [1187, 141] on span "Crear nuevo" at bounding box center [1203, 144] width 67 height 31
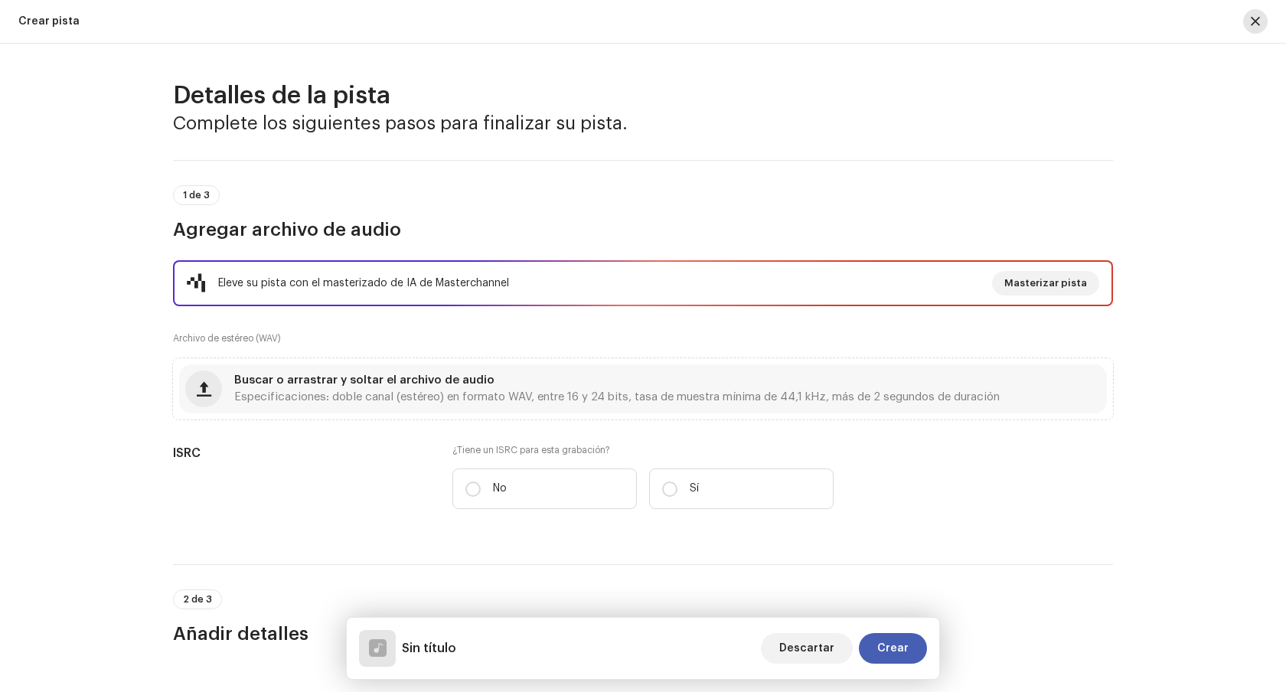
click at [1258, 23] on span "button" at bounding box center [1255, 21] width 9 height 12
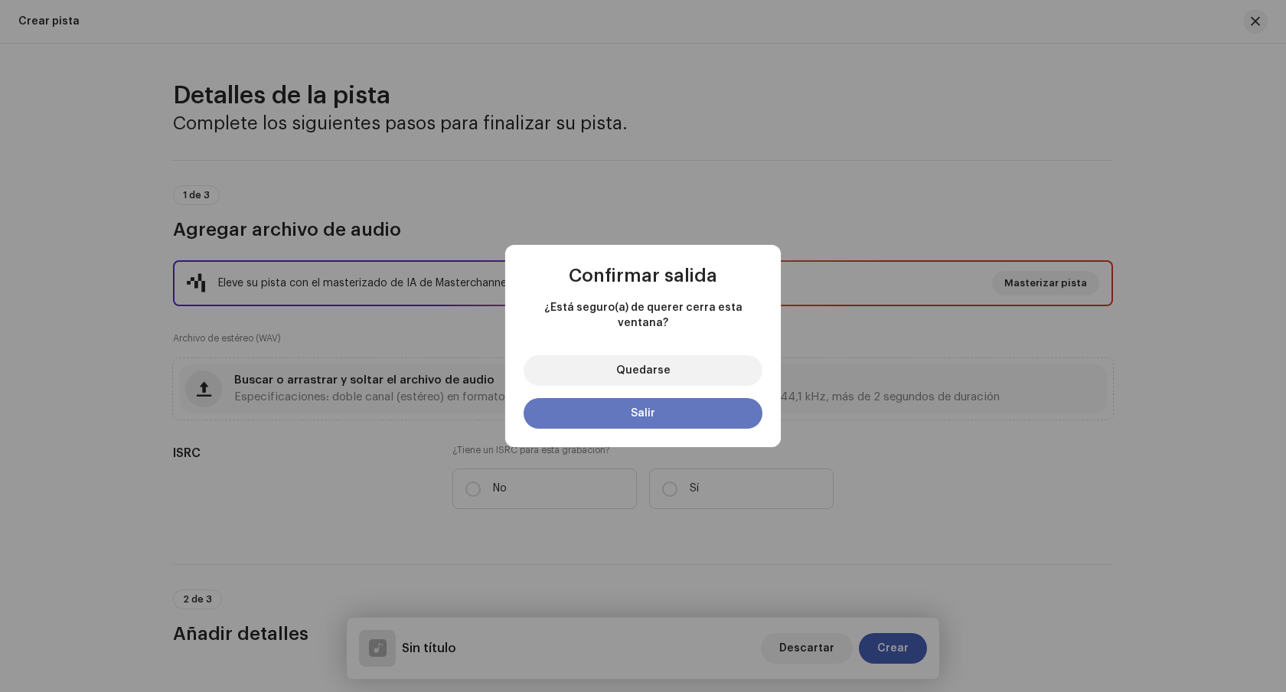
click at [695, 411] on button "Salir" at bounding box center [643, 413] width 239 height 31
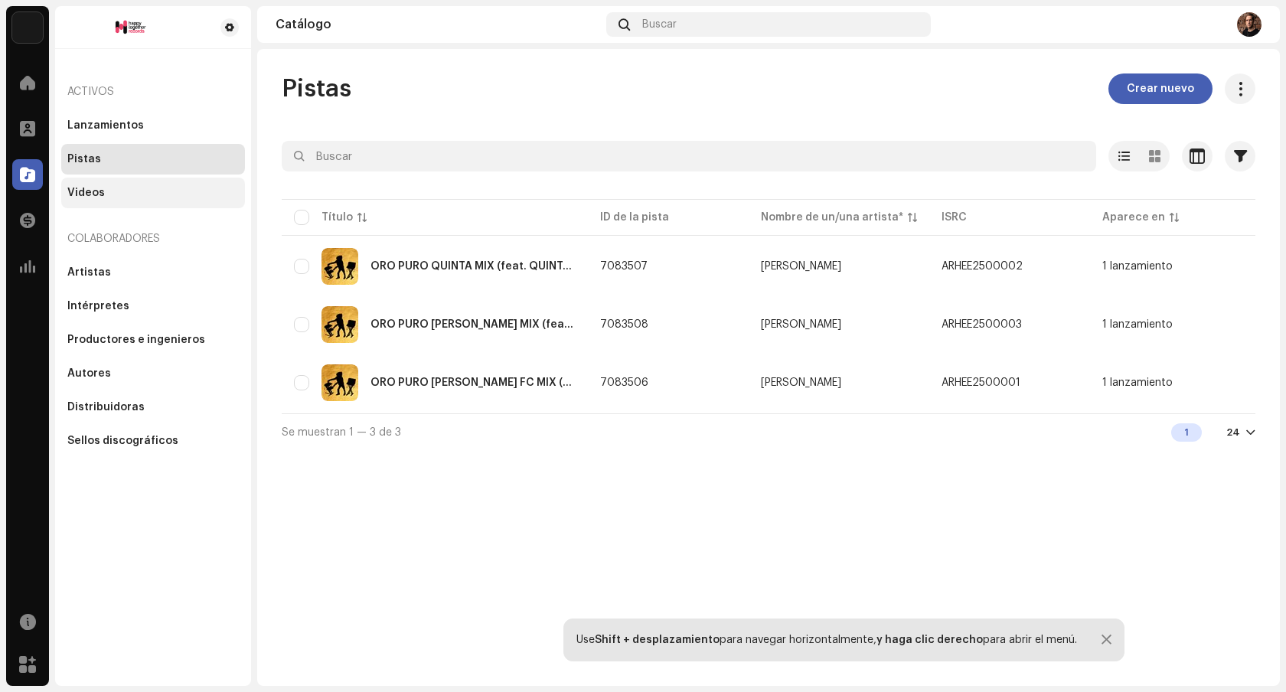
click at [119, 193] on div "Videos" at bounding box center [152, 193] width 171 height 12
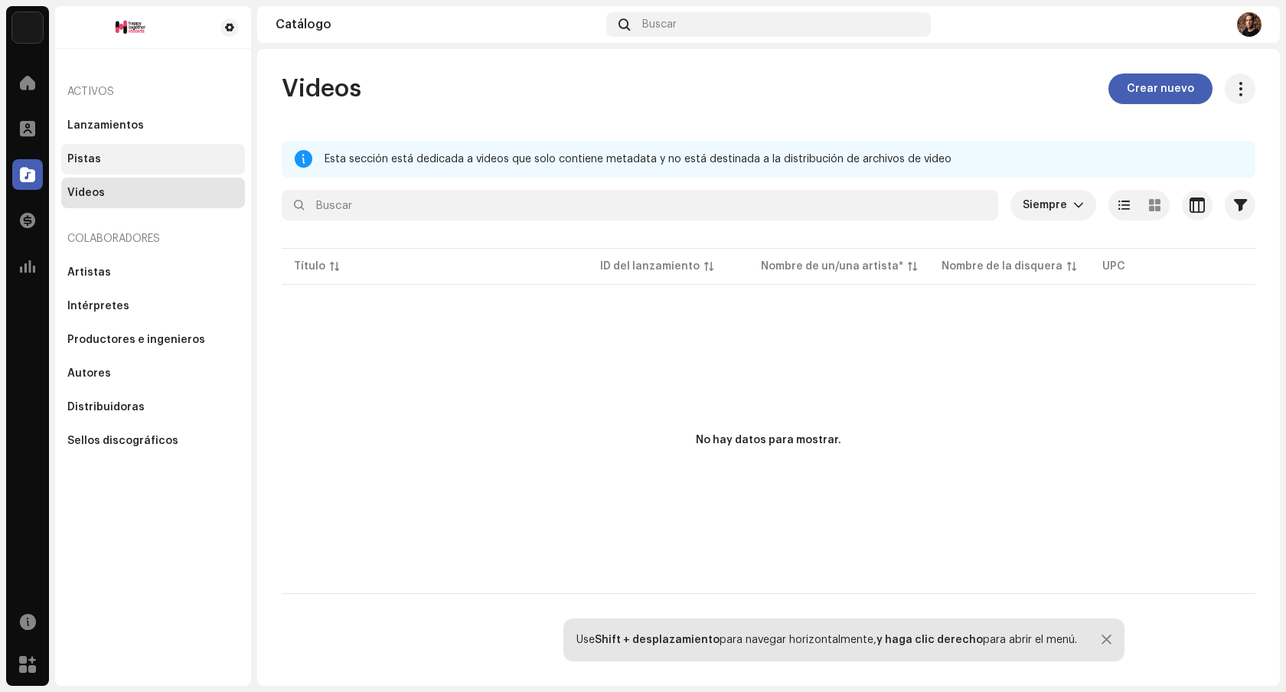
click at [130, 158] on div "Pistas" at bounding box center [152, 159] width 171 height 12
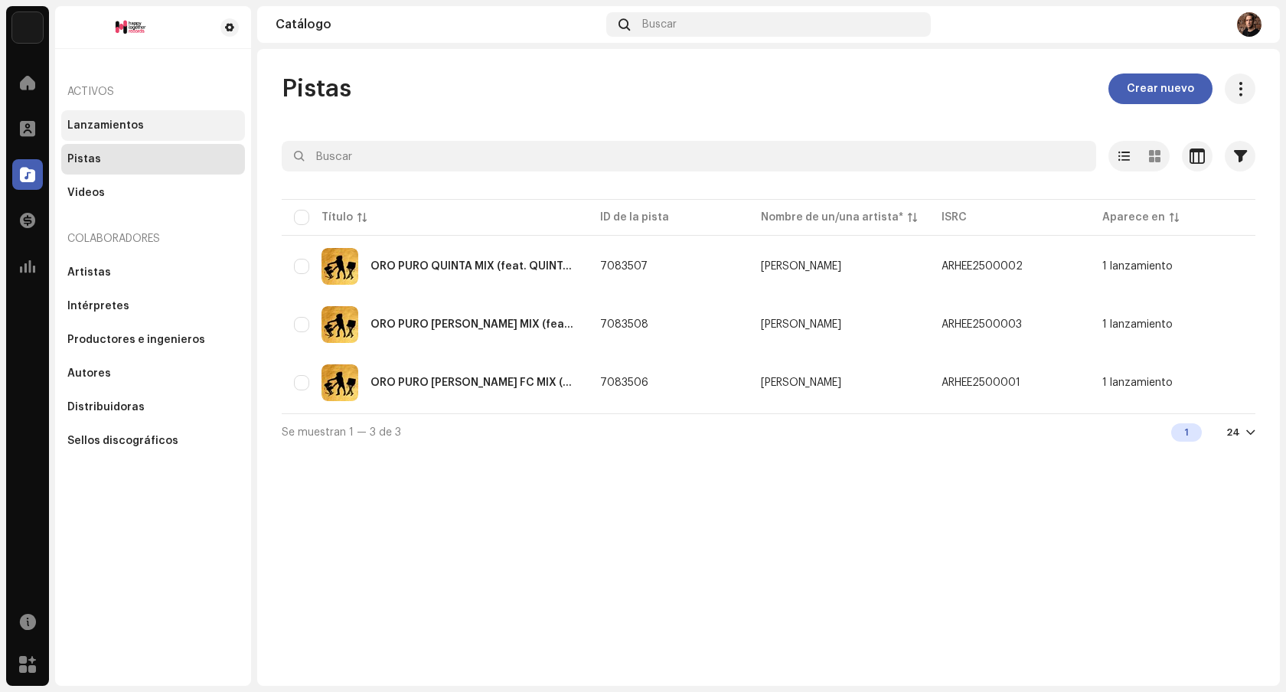
click at [139, 135] on div "Lanzamientos" at bounding box center [153, 125] width 184 height 31
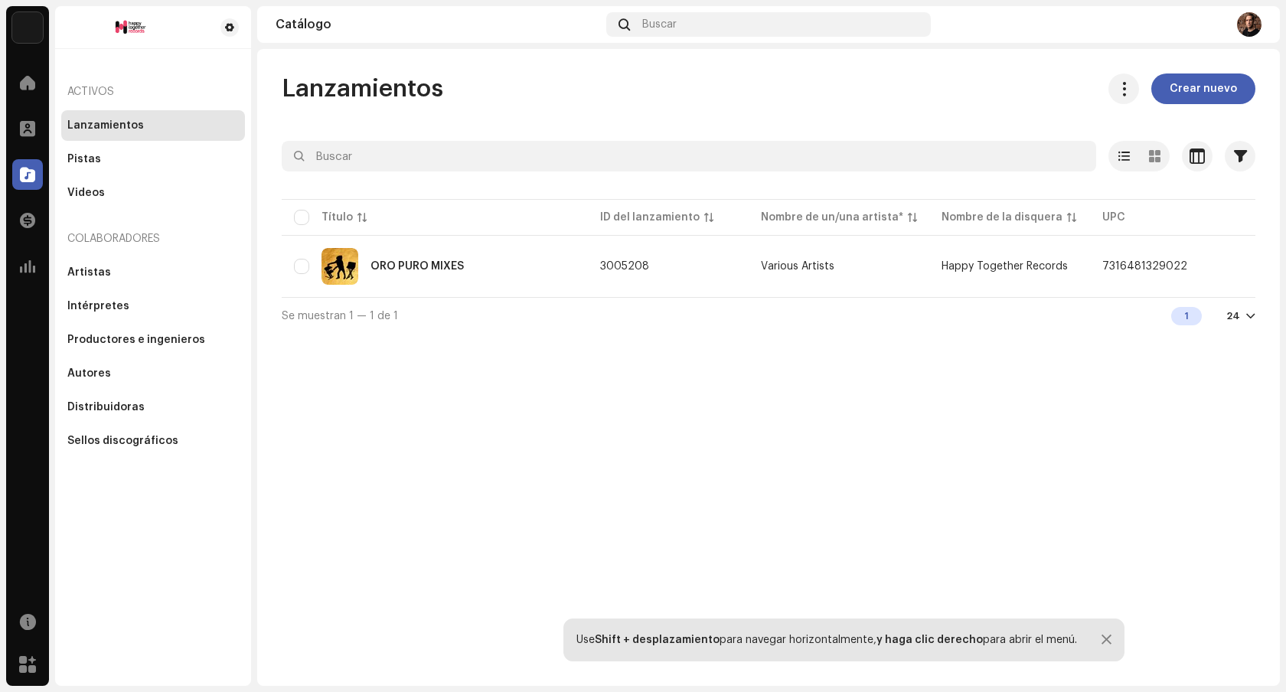
click at [143, 131] on div "Lanzamientos" at bounding box center [152, 125] width 171 height 12
click at [1247, 21] on img at bounding box center [1249, 24] width 24 height 24
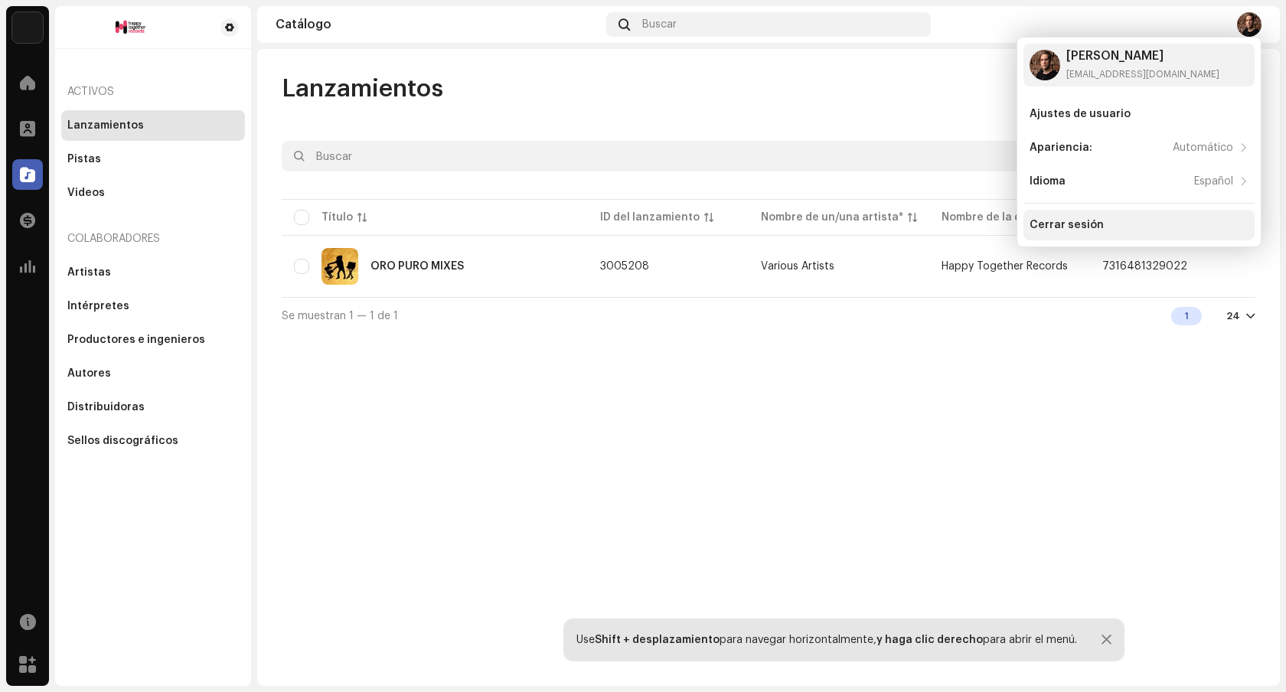
click at [1144, 220] on div "Cerrar sesión" at bounding box center [1139, 225] width 219 height 12
